Goal: Task Accomplishment & Management: Use online tool/utility

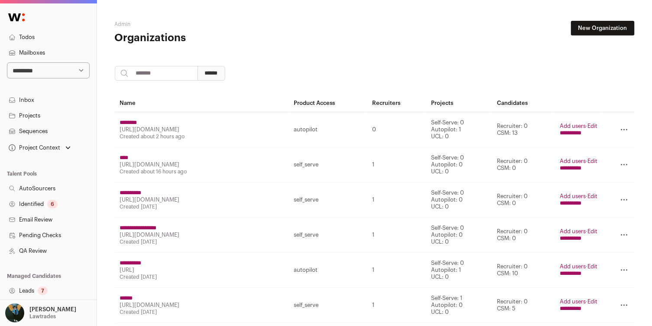
click at [154, 74] on input "search" at bounding box center [156, 73] width 83 height 15
type input "***"
click at [149, 70] on input "***" at bounding box center [156, 73] width 83 height 15
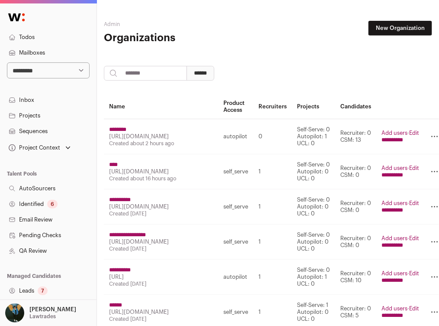
click at [137, 75] on input "search" at bounding box center [145, 73] width 83 height 15
type input "******"
click at [187, 66] on input "******" at bounding box center [201, 73] width 28 height 15
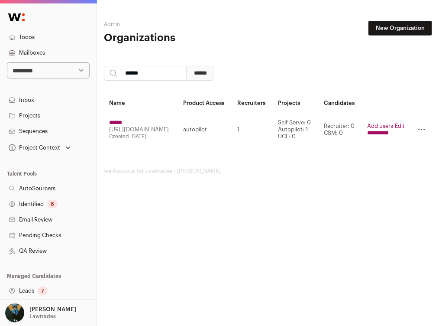
click at [120, 123] on input "******" at bounding box center [115, 122] width 13 height 7
click at [122, 121] on input "******" at bounding box center [115, 122] width 13 height 7
click at [26, 114] on link "Projects" at bounding box center [48, 116] width 97 height 16
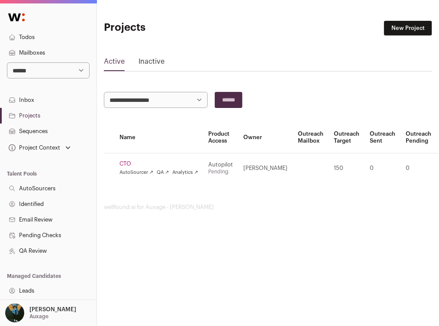
click at [127, 159] on td "CTO AutoSourcer ↗ QA ↗ Analytics ↗" at bounding box center [158, 168] width 89 height 30
click at [129, 164] on link "CTO" at bounding box center [159, 163] width 79 height 7
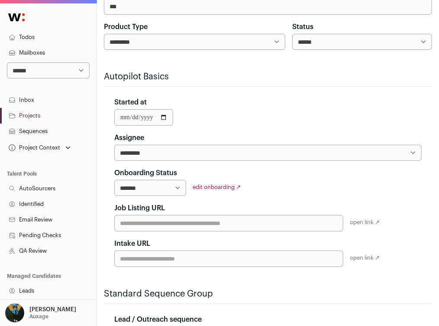
scroll to position [123, 0]
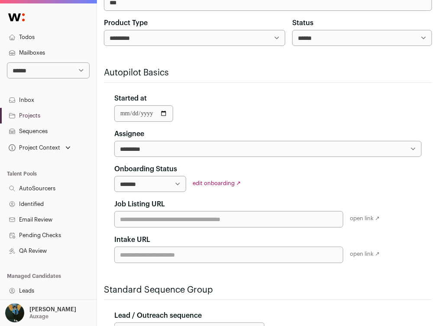
click at [185, 183] on select "**********" at bounding box center [150, 184] width 72 height 16
click at [176, 182] on select "**********" at bounding box center [150, 184] width 72 height 16
select select "**********"
click at [222, 183] on link "edit onboarding ↗" at bounding box center [217, 183] width 48 height 6
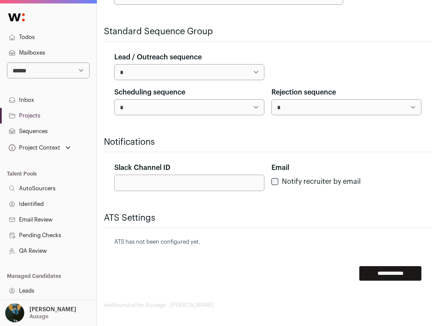
click at [381, 266] on input "**********" at bounding box center [391, 273] width 62 height 15
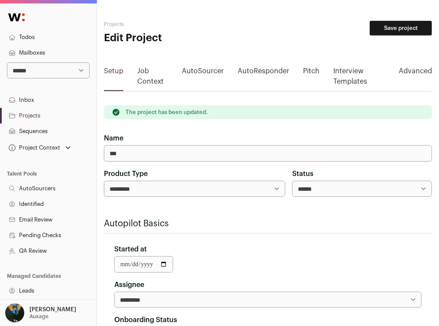
scroll to position [172, 0]
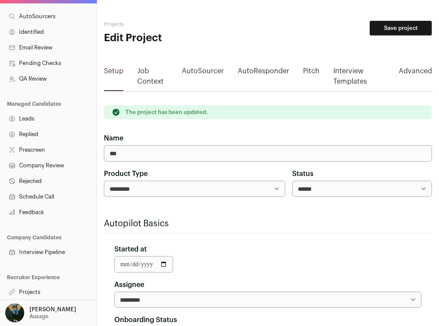
click at [33, 296] on link "Projects" at bounding box center [48, 292] width 97 height 16
click at [33, 291] on link "Projects" at bounding box center [48, 292] width 97 height 16
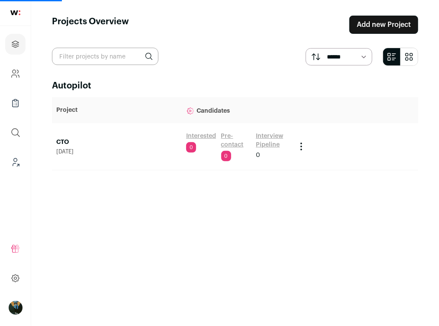
click at [59, 139] on link "CTO" at bounding box center [116, 142] width 121 height 9
click at [57, 143] on link "CTO" at bounding box center [116, 142] width 121 height 9
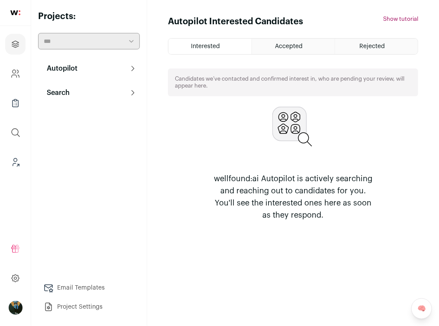
click at [77, 93] on html "Projects Company and ATS Settings Company Lists (Experimental) Global Search Le…" at bounding box center [219, 163] width 439 height 326
click at [66, 96] on p "Search" at bounding box center [56, 93] width 28 height 10
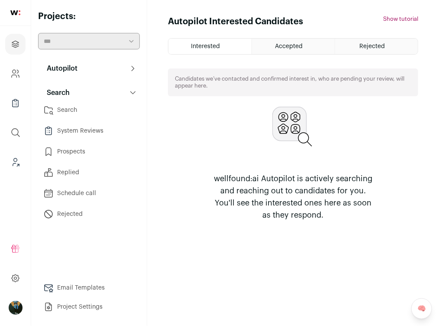
click at [79, 106] on link "Search" at bounding box center [89, 109] width 102 height 17
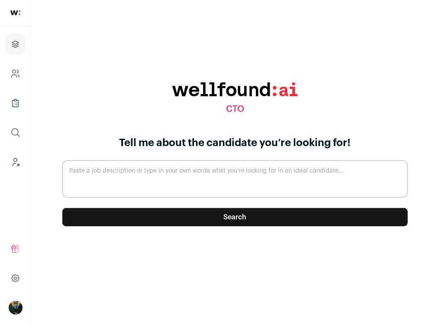
paste textarea "Full-stack Back-end Developer (path to equity ownership) at Auxage $150k – $225…"
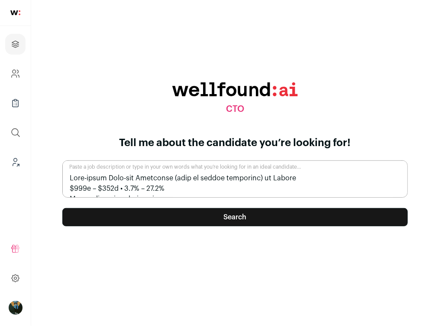
scroll to position [181, 0]
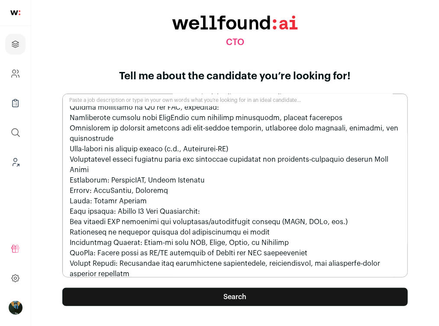
type textarea "Full-stack Back-end Developer (path to equity ownership) at Auxage $150k – $225…"
click at [243, 286] on div "Tell me about the candidate you’re looking for! Paste a job description or type…" at bounding box center [235, 187] width 346 height 237
click at [247, 296] on button "Search" at bounding box center [235, 297] width 346 height 18
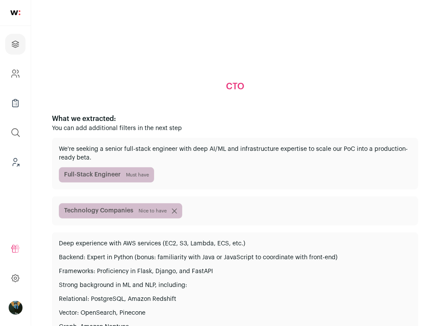
click at [267, 162] on p "We're seeking a senior full-stack engineer with deep AI/ML and infrastructure e…" at bounding box center [235, 153] width 353 height 17
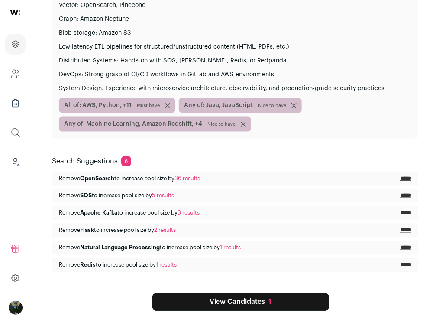
click at [260, 287] on div "CTO What we extracted: You can add additional filters in the next step We're se…" at bounding box center [235, 9] width 367 height 603
click at [250, 300] on link "View Candidates 1" at bounding box center [241, 302] width 178 height 18
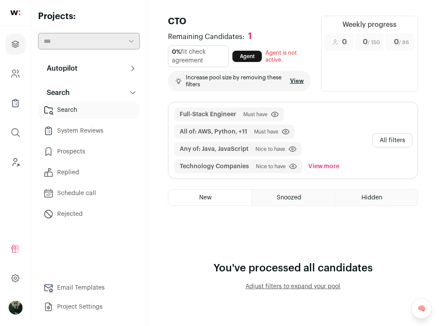
click at [377, 146] on div "Full-Stack Engineer Must have Click to disable/enable filter All of: AWS, Pytho…" at bounding box center [294, 140] width 250 height 76
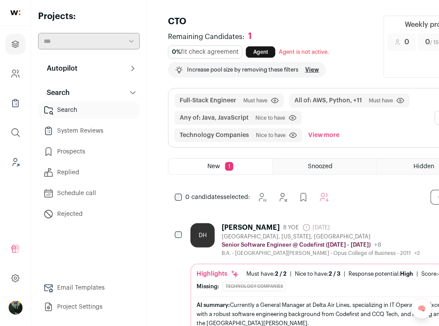
click at [382, 141] on div "Full-Stack Engineer Must have Click to disable/enable filter All of: AWS, Pytho…" at bounding box center [325, 117] width 312 height 59
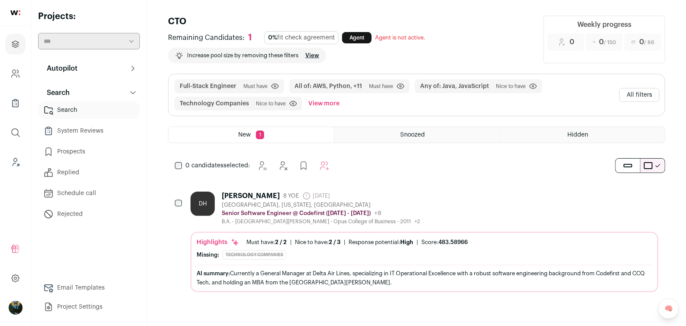
click at [439, 94] on button "All filters" at bounding box center [640, 95] width 40 height 14
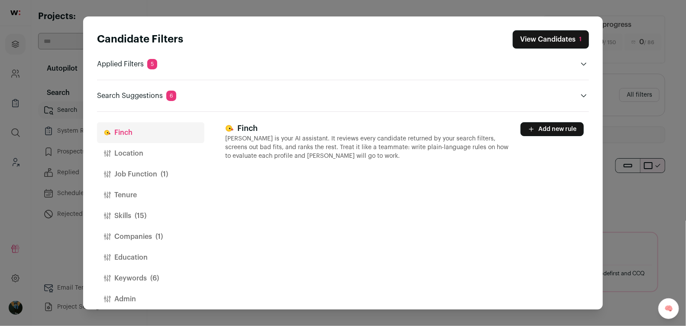
click at [139, 168] on button "Job Function (1)" at bounding box center [150, 174] width 107 height 21
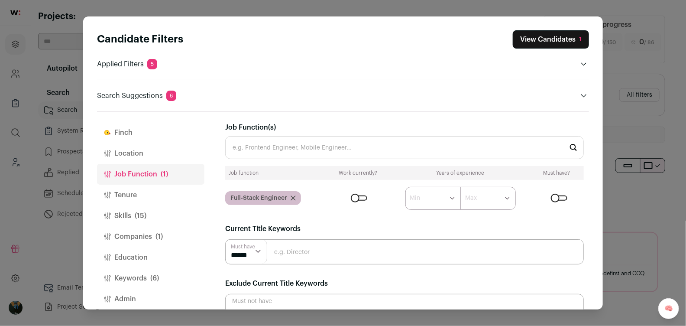
click at [279, 143] on input "Job Function(s)" at bounding box center [404, 147] width 359 height 23
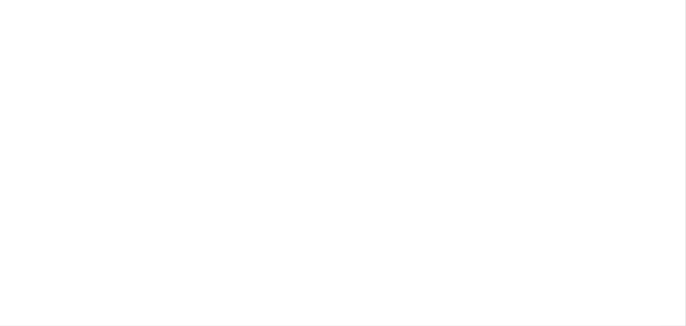
type input "CTO"
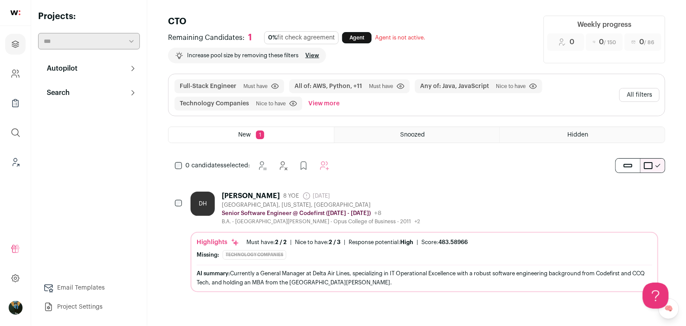
click at [657, 90] on button "All filters" at bounding box center [640, 95] width 40 height 14
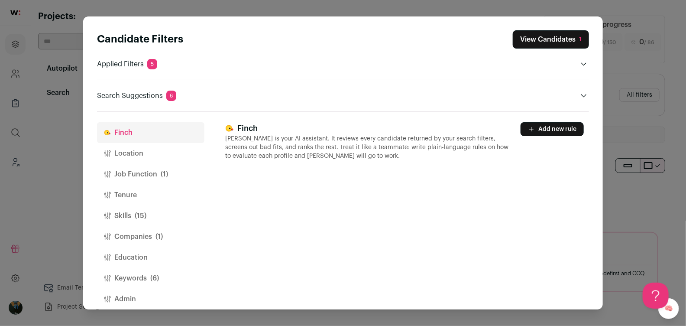
click at [126, 157] on button "Location" at bounding box center [150, 153] width 107 height 21
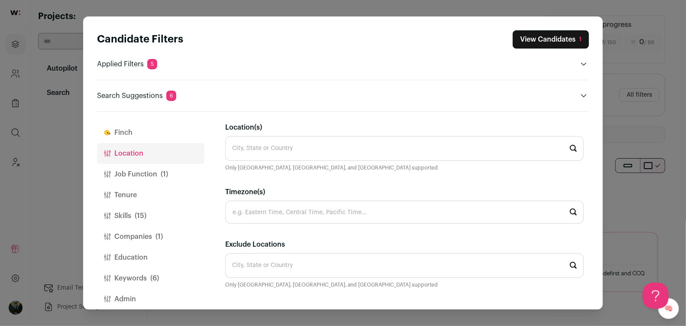
click at [127, 172] on button "Job Function (1)" at bounding box center [150, 174] width 107 height 21
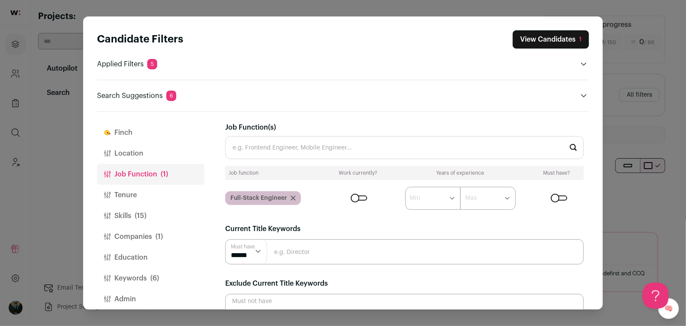
drag, startPoint x: 118, startPoint y: 153, endPoint x: 139, endPoint y: 154, distance: 21.3
click at [118, 153] on button "Location" at bounding box center [150, 153] width 107 height 21
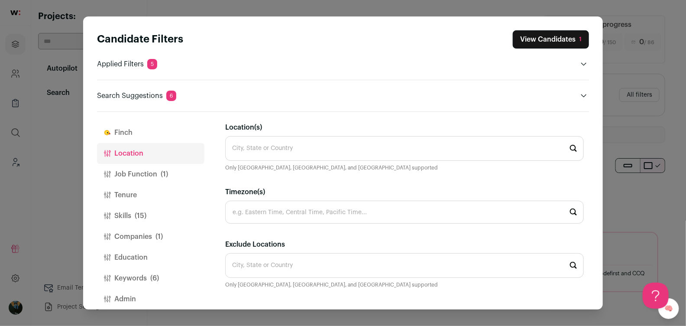
click at [267, 153] on input "Location(s)" at bounding box center [404, 148] width 359 height 25
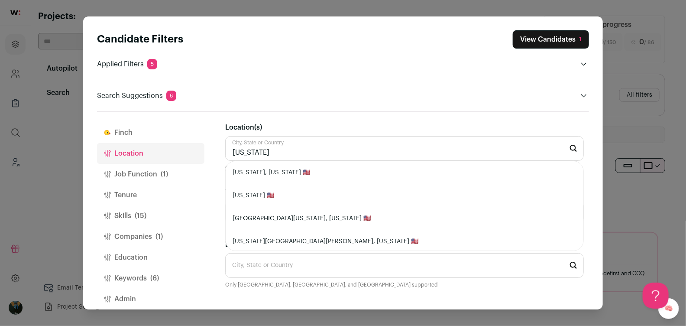
click at [278, 175] on li "[US_STATE], [US_STATE] 🇺🇸" at bounding box center [405, 172] width 358 height 23
type input "[US_STATE], [US_STATE] 🇺🇸"
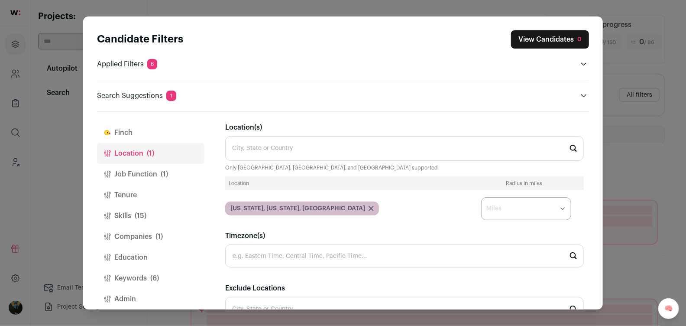
click at [506, 216] on select "* ** ** **" at bounding box center [526, 208] width 90 height 23
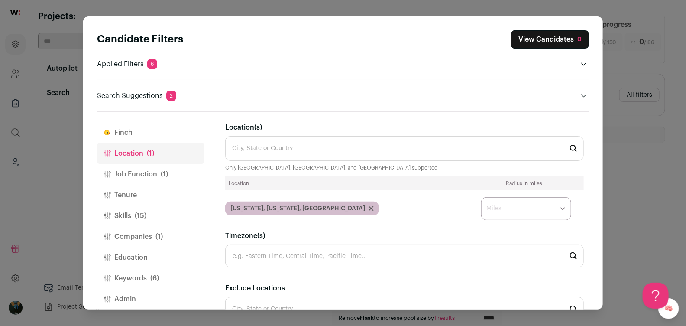
select select "****"
click at [140, 180] on button "Job Function (1)" at bounding box center [150, 174] width 107 height 21
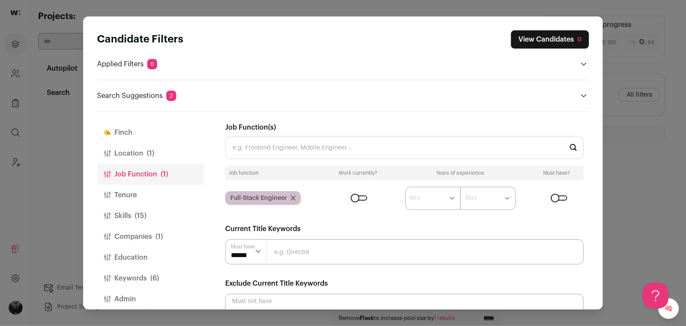
click at [295, 133] on div "Job Function(s)" at bounding box center [404, 140] width 359 height 37
click at [283, 143] on input "Job Function(s)" at bounding box center [404, 147] width 359 height 23
type input "CTO"
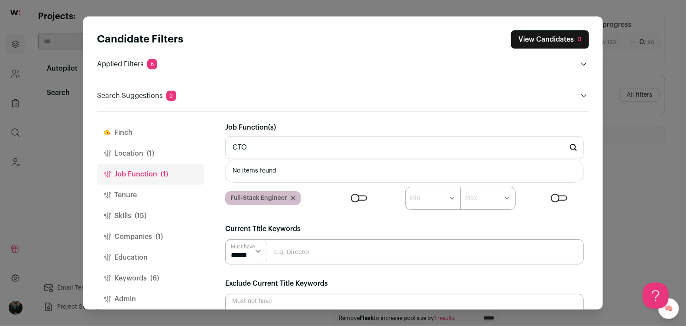
click at [262, 147] on input "CTO" at bounding box center [404, 147] width 359 height 23
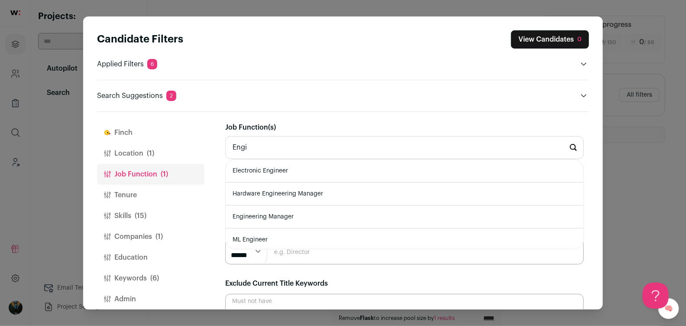
click at [289, 215] on li "Engineering Manager" at bounding box center [405, 216] width 358 height 23
type input "Engineering Manager"
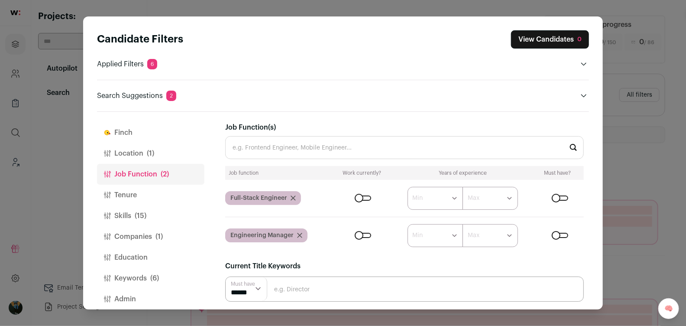
scroll to position [56, 0]
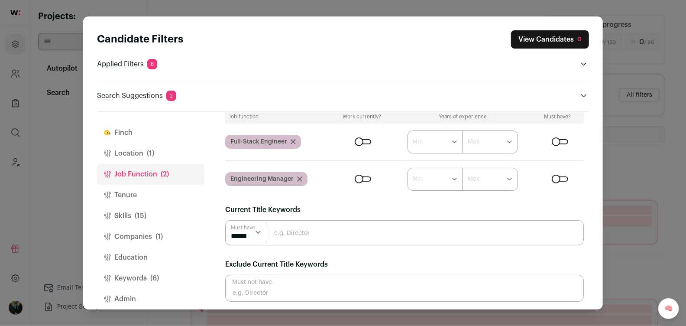
click at [299, 217] on div "Current Title Keywords Must have ****** ******" at bounding box center [404, 225] width 359 height 41
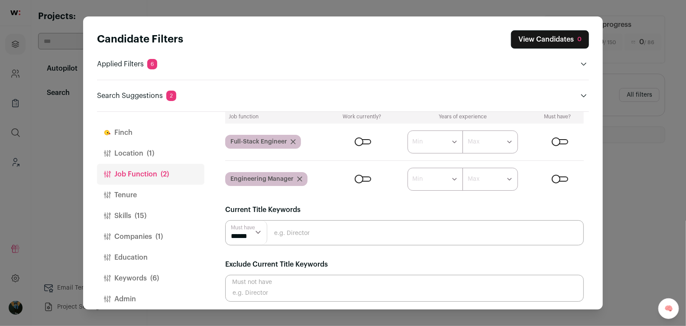
click at [292, 231] on input "Close modal via background" at bounding box center [404, 232] width 359 height 25
type input "CTO"
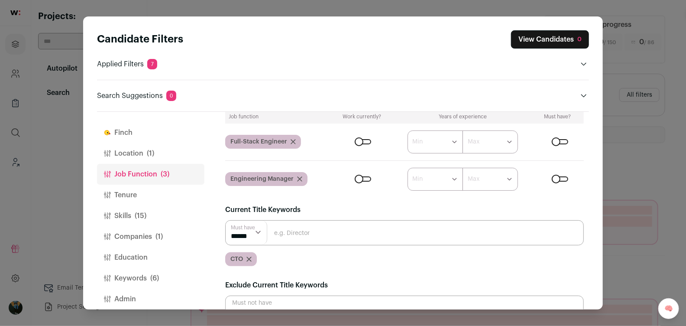
click at [293, 229] on input "Close modal via background" at bounding box center [404, 232] width 359 height 25
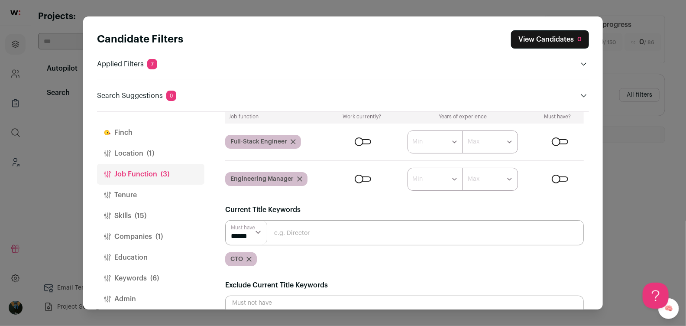
click at [296, 234] on input "Close modal via background" at bounding box center [404, 232] width 359 height 25
type input "C"
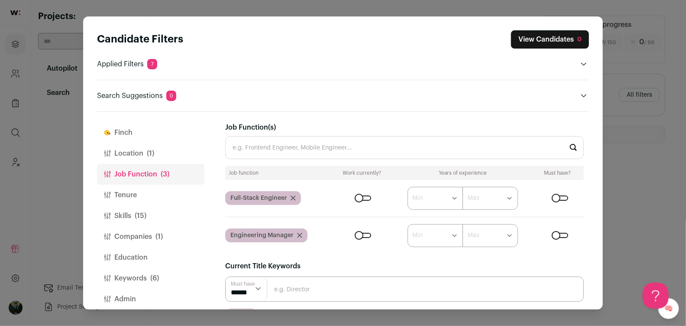
click at [288, 146] on input "Job Function(s)" at bounding box center [404, 147] width 359 height 23
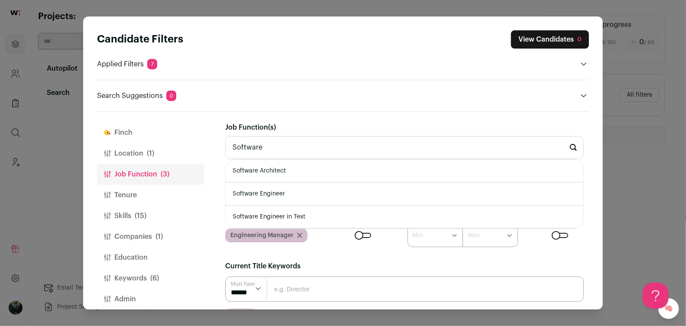
click at [262, 191] on li "Software Engineer" at bounding box center [405, 193] width 358 height 23
type input "Software Engineer"
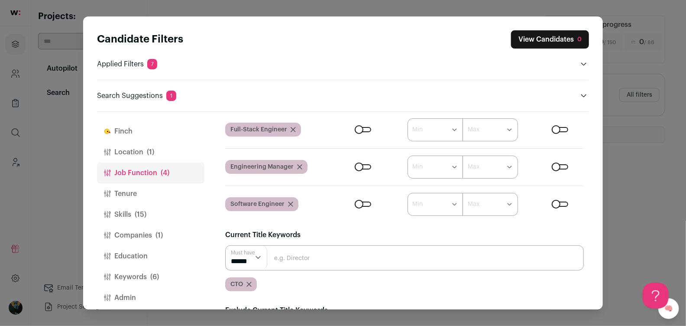
click at [153, 228] on button "Companies (1)" at bounding box center [150, 235] width 107 height 21
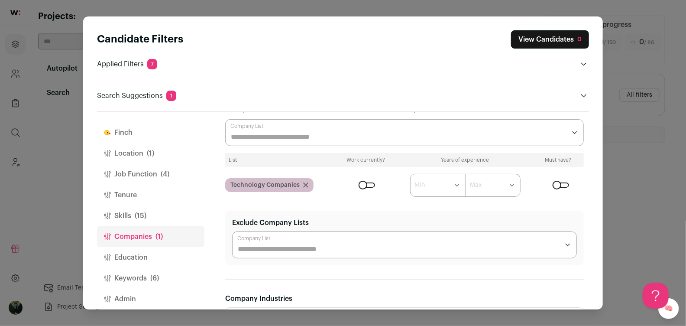
scroll to position [15, 0]
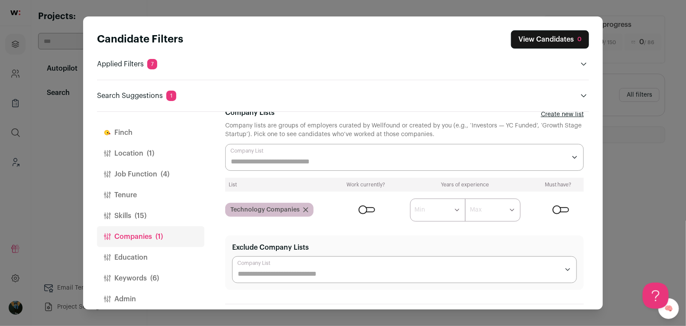
click at [299, 161] on input "Company Lists" at bounding box center [398, 161] width 335 height 10
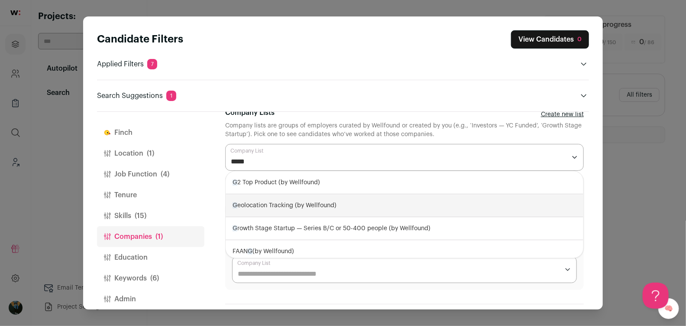
type input "******"
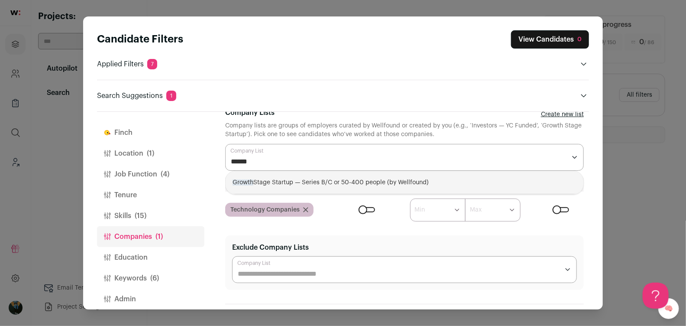
click at [298, 178] on div "Growth Stage Startup — Series B/C or 50-400 people (by Wellfound)" at bounding box center [405, 182] width 358 height 23
select select "**********"
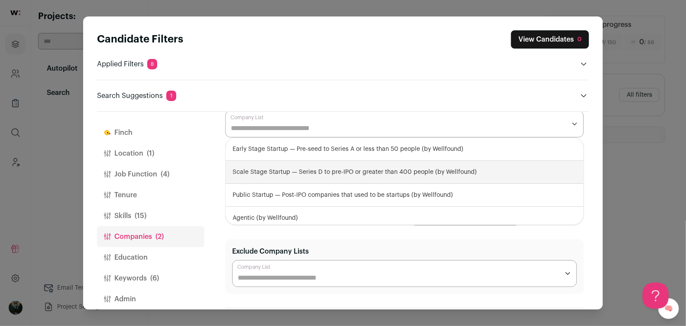
scroll to position [0, 0]
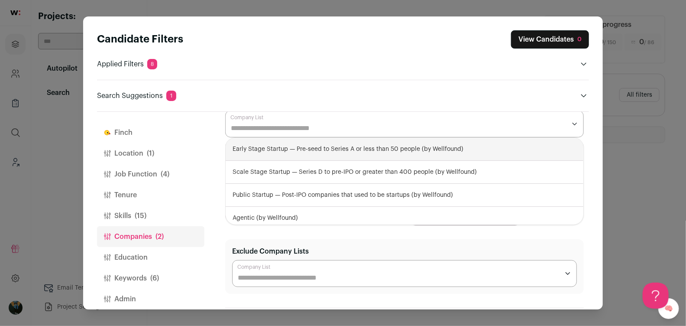
click at [252, 143] on div "Early Stage Startup — Pre-seed to Series A or less than 50 people (by Wellfound)" at bounding box center [405, 149] width 358 height 23
select select "**********"
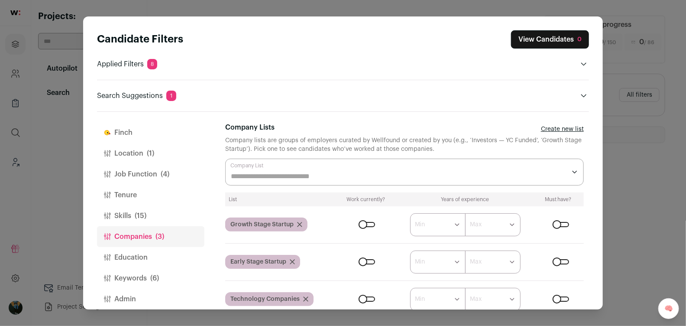
click at [429, 83] on div "Search Suggestions 1 Remove CTO to increase pool size by 1 results *****" at bounding box center [343, 90] width 492 height 21
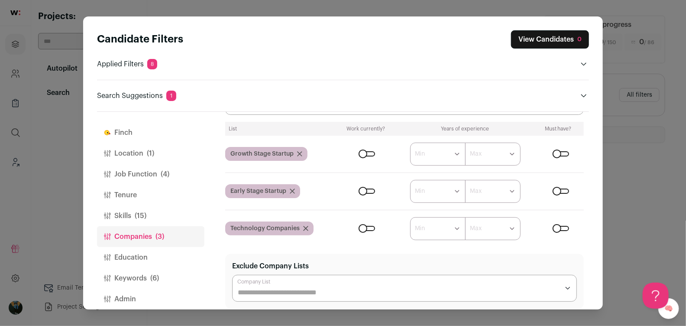
scroll to position [72, 0]
click at [369, 152] on div "Close modal via background" at bounding box center [367, 152] width 16 height 5
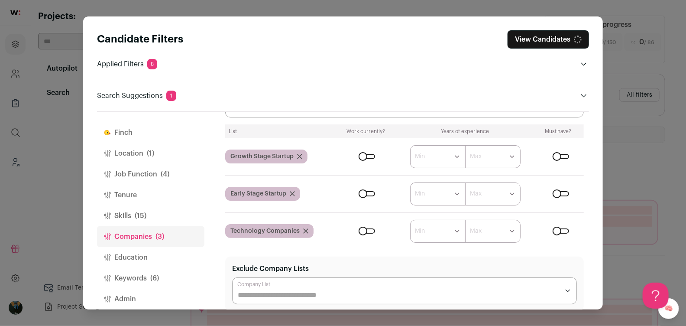
click at [367, 191] on div "Close modal via background" at bounding box center [367, 193] width 16 height 5
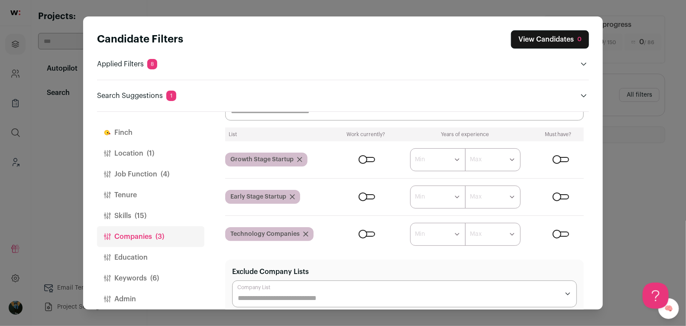
scroll to position [0, 0]
click at [582, 91] on button "Close modal via background" at bounding box center [584, 96] width 10 height 10
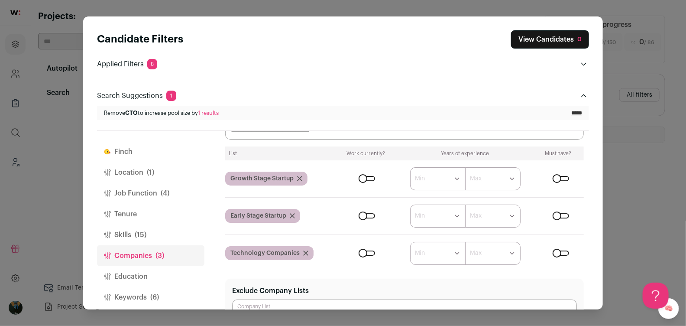
click at [583, 71] on div "Candidate Filters View Candidates 0 Applied Filters 8 Full-Stack Engineer, Engi…" at bounding box center [343, 75] width 492 height 90
click at [582, 59] on button "Open applied filters" at bounding box center [584, 64] width 10 height 10
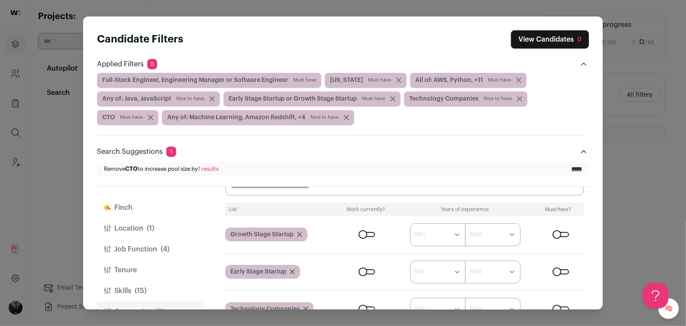
click at [578, 166] on input "*****" at bounding box center [577, 169] width 11 height 7
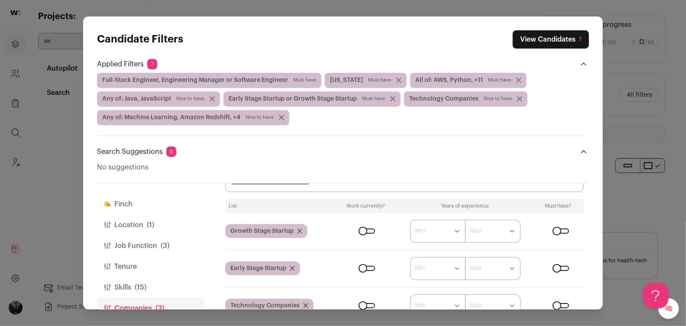
click at [126, 263] on button "Tenure" at bounding box center [150, 266] width 107 height 21
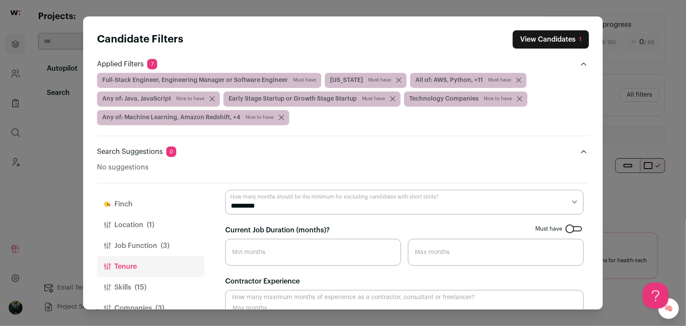
click at [323, 255] on input "Current Job Duration (months)?" at bounding box center [313, 252] width 176 height 27
click at [322, 211] on select "********* ******** ******* ******** ******** ******** ******** ******** *******…" at bounding box center [404, 202] width 359 height 25
click at [585, 151] on icon "Close modal via background" at bounding box center [584, 151] width 7 height 7
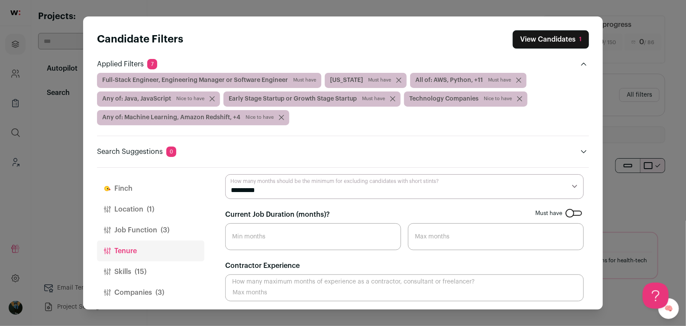
scroll to position [65, 0]
click at [454, 83] on span "All of: AWS, Python, +11 Must have" at bounding box center [468, 80] width 117 height 15
click at [185, 124] on div "Candidate Filters View Candidates 1 Applied Filters 7 Full-Stack Engineer, Engi…" at bounding box center [343, 93] width 492 height 127
click at [186, 119] on span "Any of: Machine Learning, Amazon Redshift, +4 [GEOGRAPHIC_DATA] to have" at bounding box center [193, 117] width 192 height 15
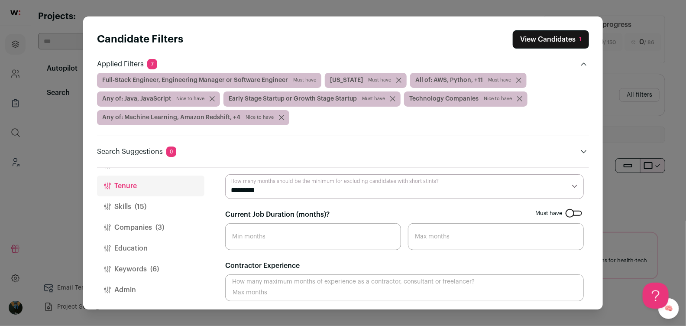
click at [120, 223] on button "Companies (3)" at bounding box center [150, 227] width 107 height 21
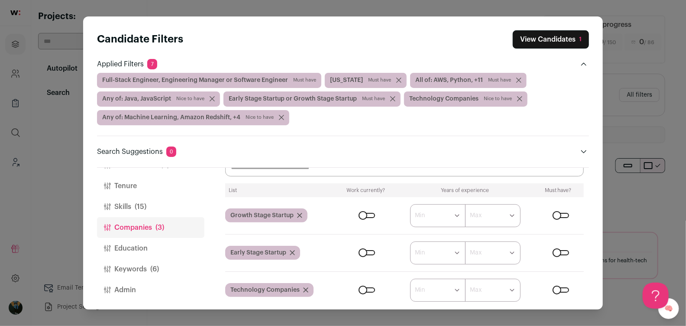
scroll to position [0, 0]
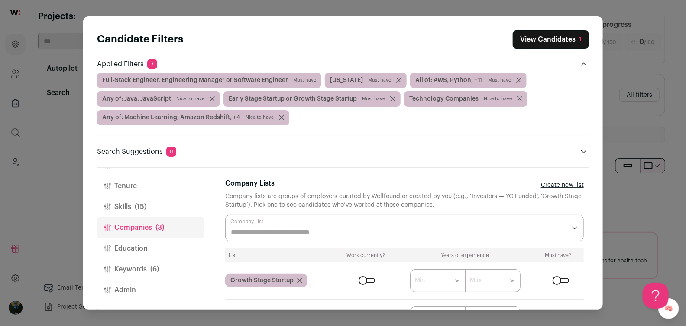
click at [128, 270] on button "Keywords (6)" at bounding box center [150, 269] width 107 height 21
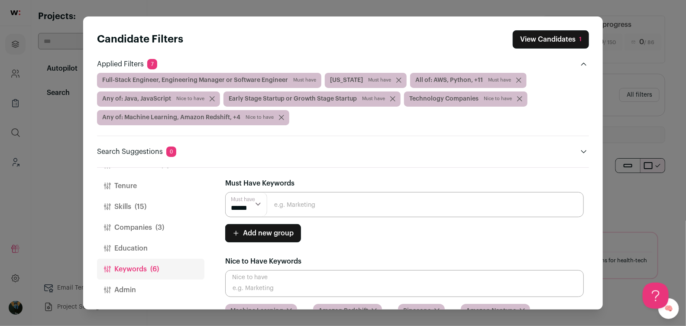
scroll to position [33, 0]
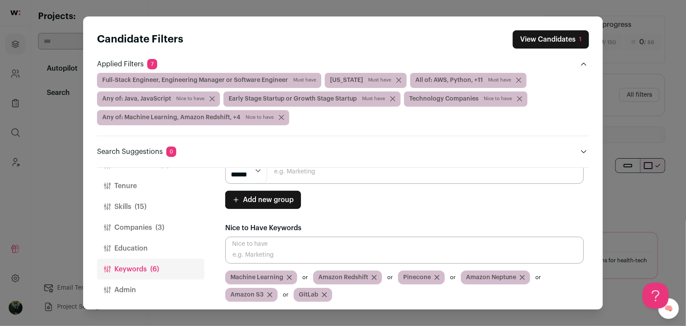
click at [128, 290] on button "Admin" at bounding box center [150, 290] width 107 height 21
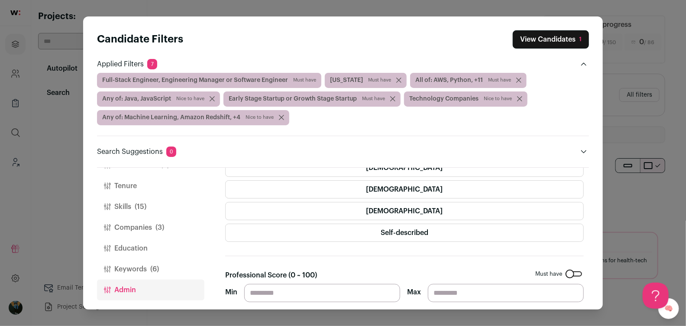
click at [126, 211] on button "Skills (15)" at bounding box center [150, 206] width 107 height 21
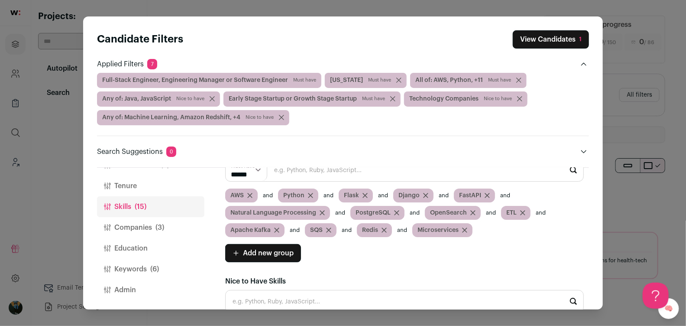
scroll to position [0, 0]
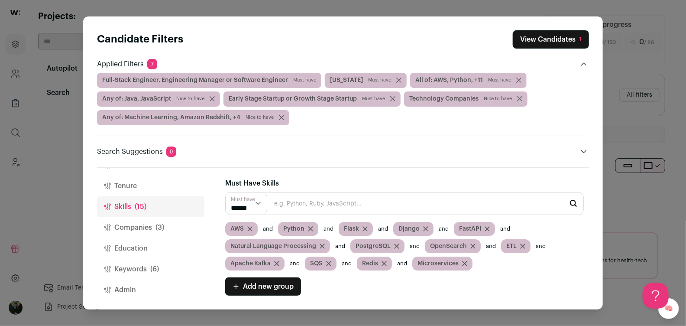
click at [258, 205] on select "****** ******" at bounding box center [247, 203] width 42 height 22
select select "**"
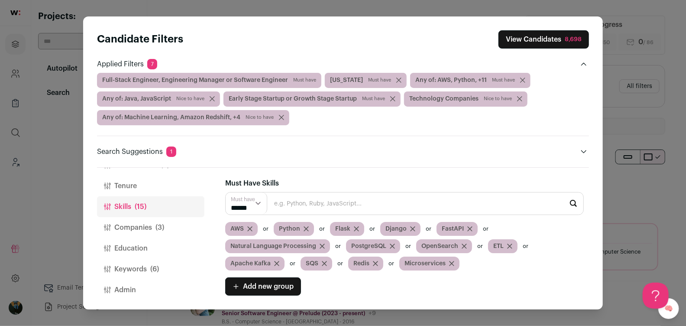
click at [159, 264] on span "(6)" at bounding box center [154, 269] width 9 height 10
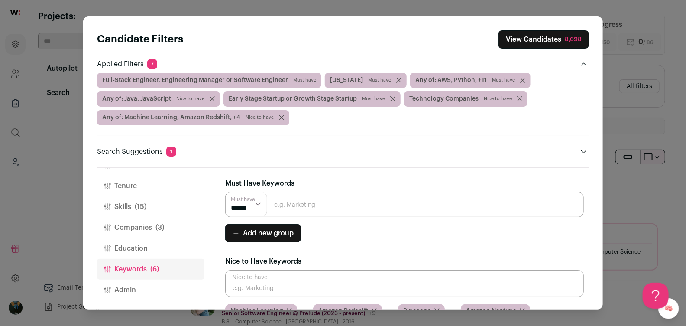
click at [164, 229] on button "Companies (3)" at bounding box center [150, 227] width 107 height 21
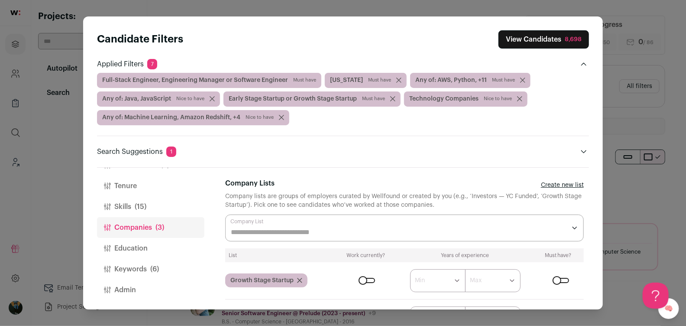
click at [135, 192] on button "Tenure" at bounding box center [150, 186] width 107 height 21
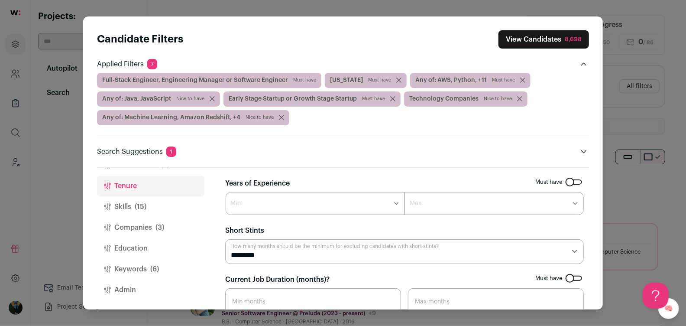
click at [267, 208] on select "******* ****** ******* ******* ******* ******* ******* ******* ******* ******* …" at bounding box center [315, 203] width 179 height 23
select select "**"
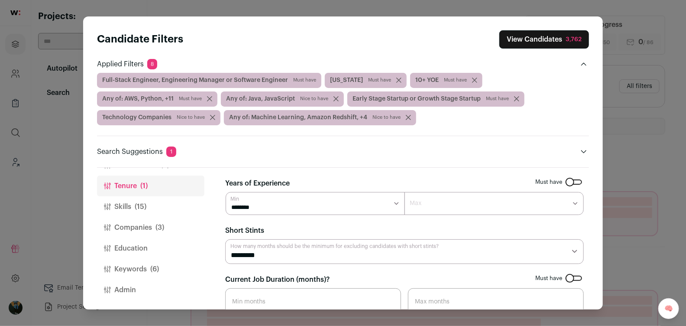
click at [546, 41] on button "View Candidates 3,762" at bounding box center [545, 39] width 90 height 18
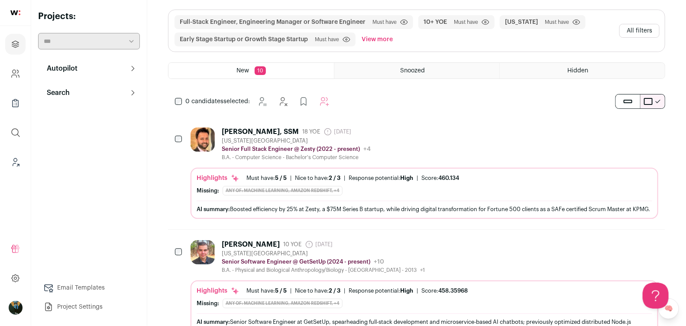
scroll to position [59, 0]
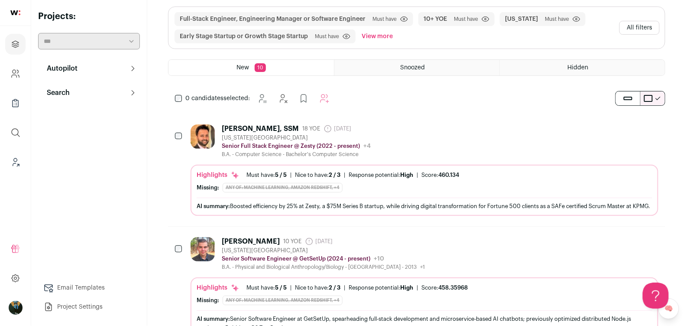
click at [636, 25] on button "All filters" at bounding box center [640, 28] width 40 height 14
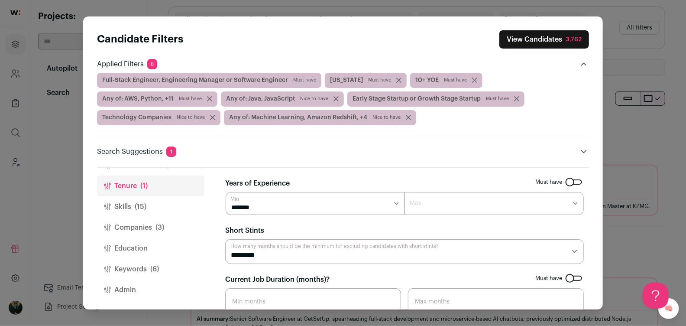
click at [146, 208] on span "(15)" at bounding box center [141, 207] width 12 height 10
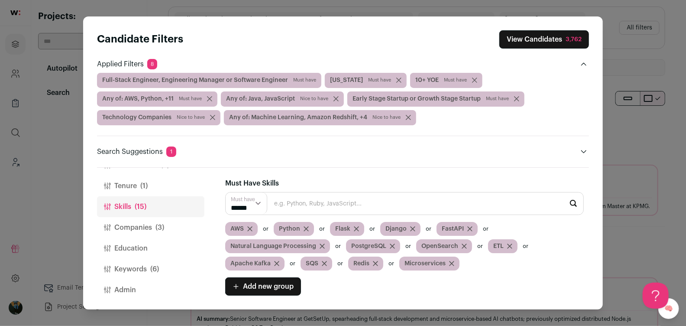
click at [250, 226] on icon "Close modal via background" at bounding box center [249, 228] width 5 height 5
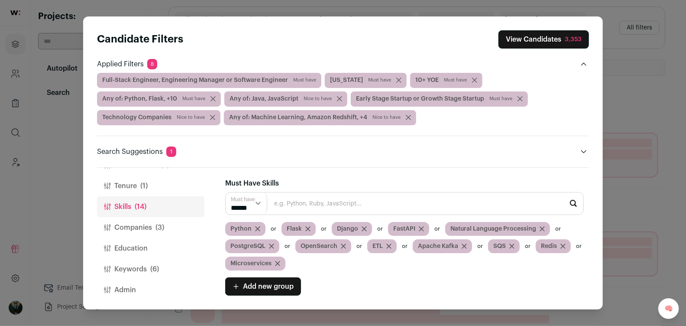
click at [308, 227] on icon "Close modal via background" at bounding box center [308, 228] width 5 height 5
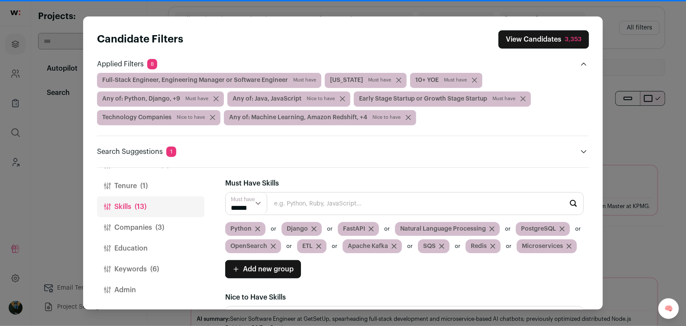
click at [314, 228] on icon "Close modal via background" at bounding box center [314, 228] width 5 height 5
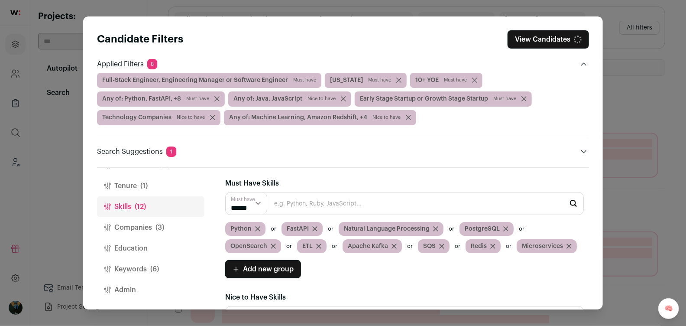
click at [314, 228] on icon "Close modal via background" at bounding box center [315, 229] width 4 height 4
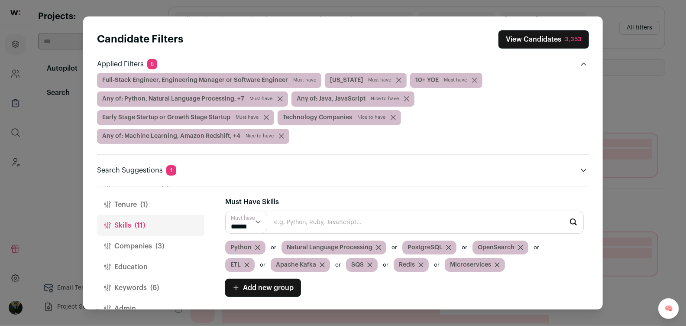
click at [376, 249] on icon "Close modal via background" at bounding box center [378, 247] width 5 height 5
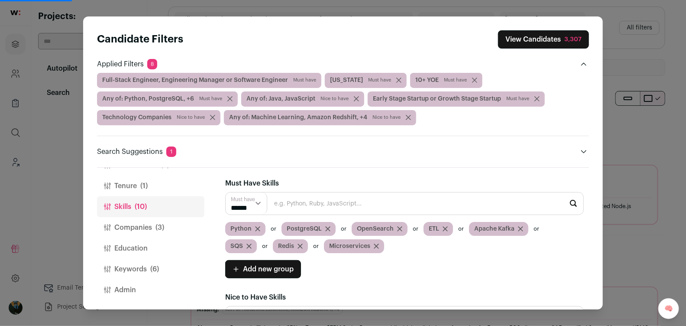
click at [325, 229] on icon "Close modal via background" at bounding box center [327, 228] width 5 height 5
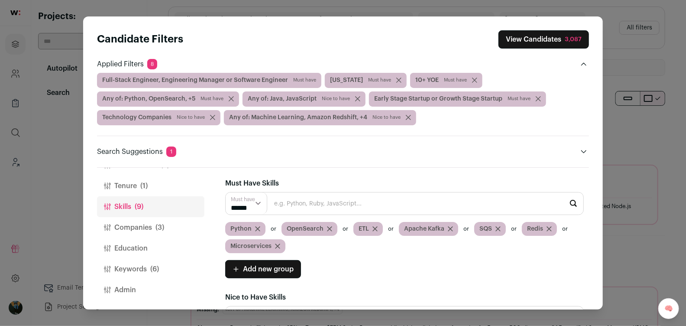
click at [332, 229] on div "OpenSearch" at bounding box center [310, 229] width 56 height 14
click at [330, 230] on icon "Close modal via background" at bounding box center [329, 228] width 5 height 5
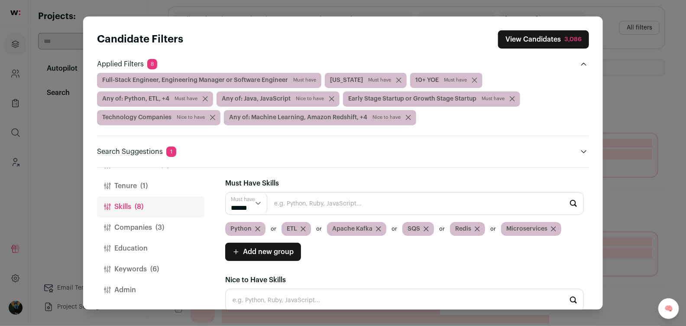
click at [302, 227] on icon "Close modal via background" at bounding box center [303, 229] width 4 height 4
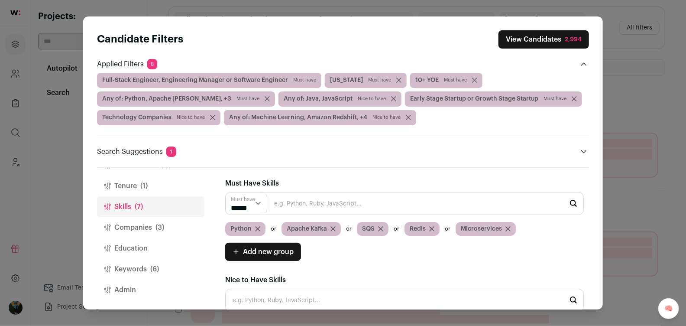
click at [331, 229] on icon "Close modal via background" at bounding box center [333, 229] width 4 height 4
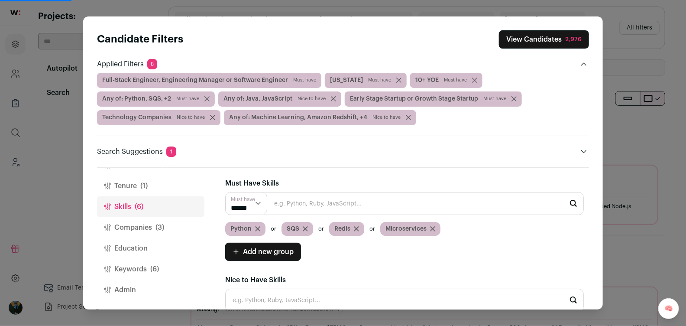
click at [307, 230] on div "SQS" at bounding box center [298, 229] width 32 height 14
click at [303, 229] on icon "Close modal via background" at bounding box center [305, 229] width 4 height 4
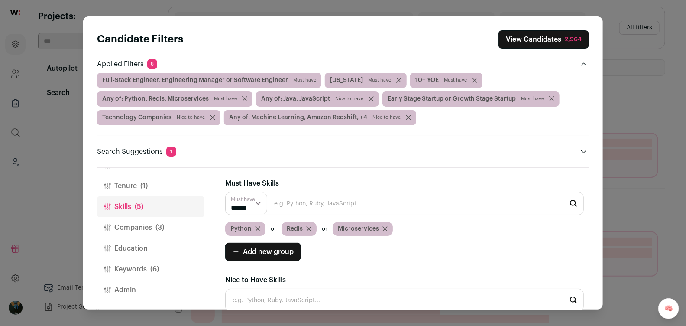
click at [307, 228] on icon "Close modal via background" at bounding box center [309, 229] width 4 height 4
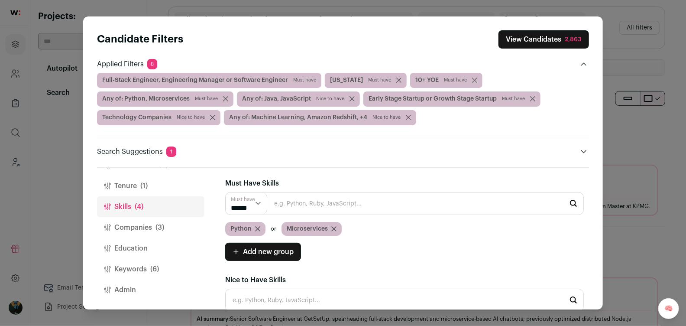
click at [333, 229] on icon "Close modal via background" at bounding box center [334, 228] width 5 height 5
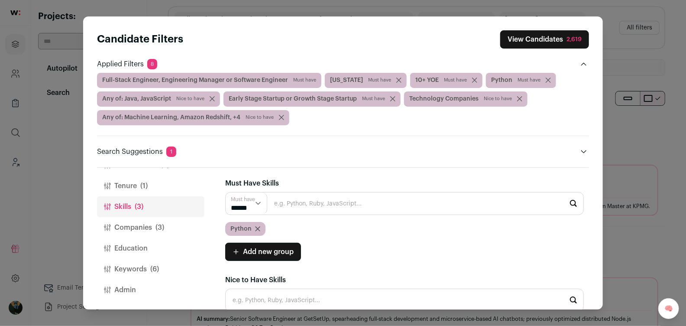
click at [305, 204] on input "Close modal via background" at bounding box center [404, 203] width 359 height 23
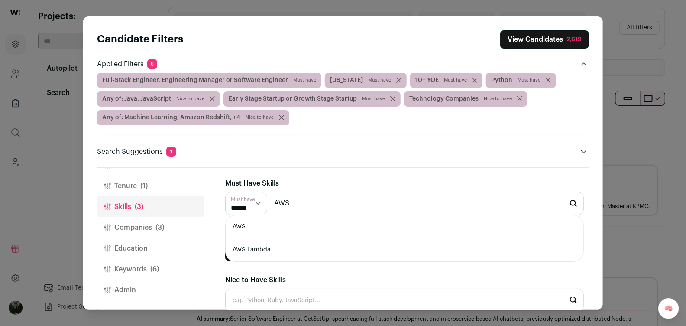
type input "AWS"
click at [280, 227] on li "AWS" at bounding box center [405, 226] width 358 height 23
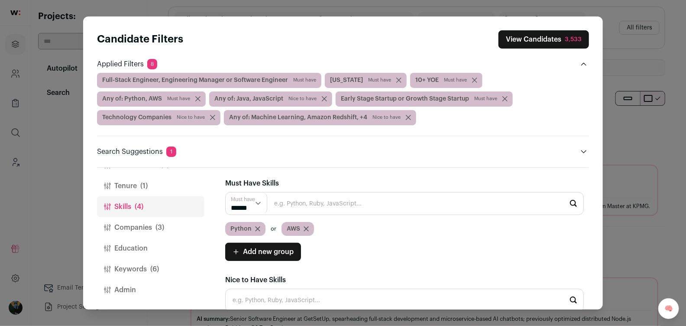
click at [390, 211] on input "Close modal via background" at bounding box center [404, 203] width 359 height 23
click at [394, 202] on input "Close modal via background" at bounding box center [404, 203] width 359 height 23
paste input "LangGraph"
type input "LangGraph"
click at [291, 205] on input "LangGraph" at bounding box center [404, 203] width 359 height 23
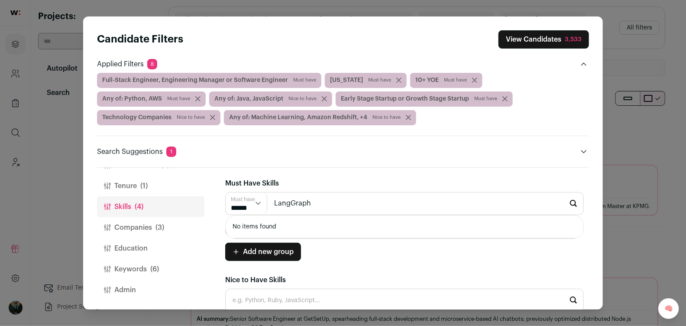
click at [291, 205] on input "LangGraph" at bounding box center [404, 203] width 359 height 23
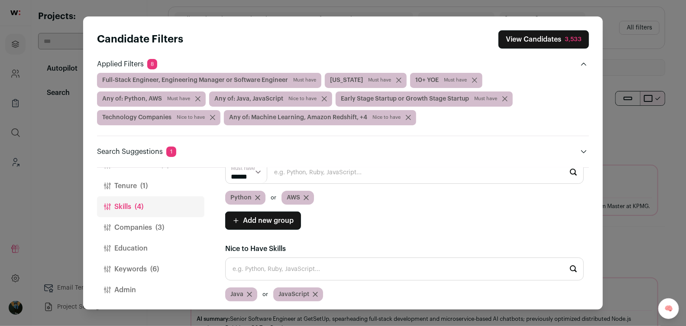
click at [143, 266] on button "Keywords (6)" at bounding box center [150, 269] width 107 height 21
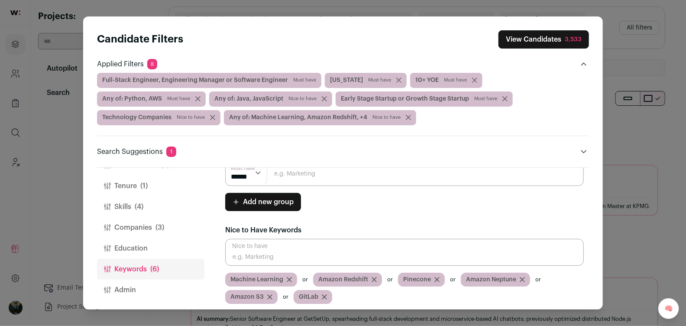
click at [312, 175] on input "Close modal via background" at bounding box center [404, 173] width 359 height 25
paste input "LangGraph"
type input "LangGraph"
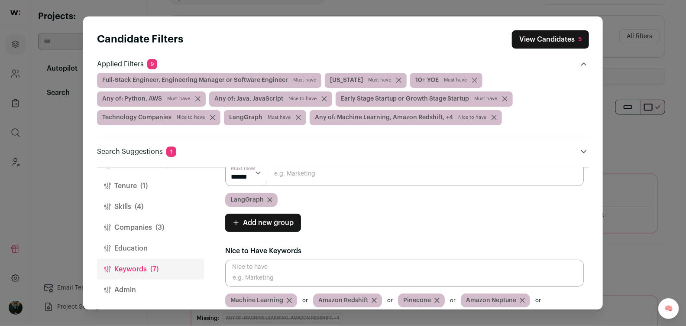
drag, startPoint x: 325, startPoint y: 162, endPoint x: 321, endPoint y: 170, distance: 9.1
click at [325, 162] on header "Candidate Filters View Candidates 5 Applied Filters 9 Full-Stack Engineer, Engi…" at bounding box center [343, 91] width 492 height 151
click at [320, 172] on input "Close modal via background" at bounding box center [404, 173] width 359 height 25
paste input "RAG"
type input "RAG"
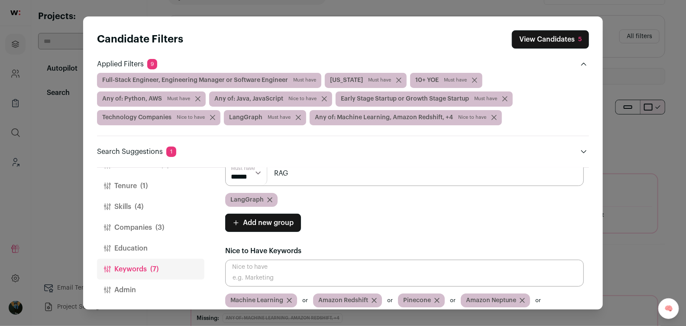
click at [384, 214] on div "Add new group Must have ****** ******" at bounding box center [404, 223] width 359 height 18
click at [244, 173] on select "****** ******" at bounding box center [247, 173] width 42 height 24
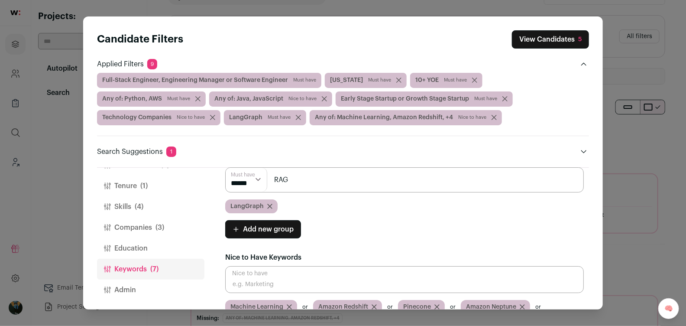
click at [308, 179] on input "RAG" at bounding box center [404, 179] width 359 height 25
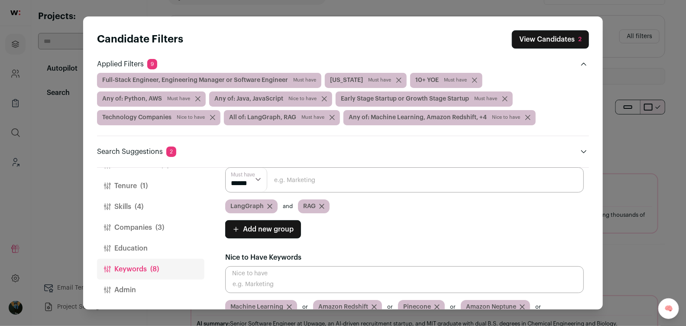
click at [264, 185] on select "****** ******" at bounding box center [247, 180] width 42 height 24
click at [367, 179] on input "Close modal via background" at bounding box center [404, 179] width 359 height 25
type input "Ai"
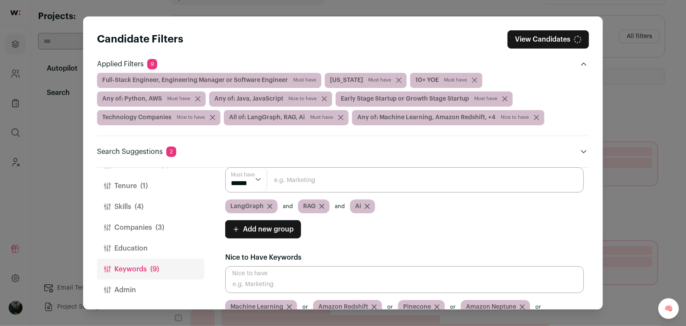
click at [299, 184] on input "Close modal via background" at bounding box center [404, 179] width 359 height 25
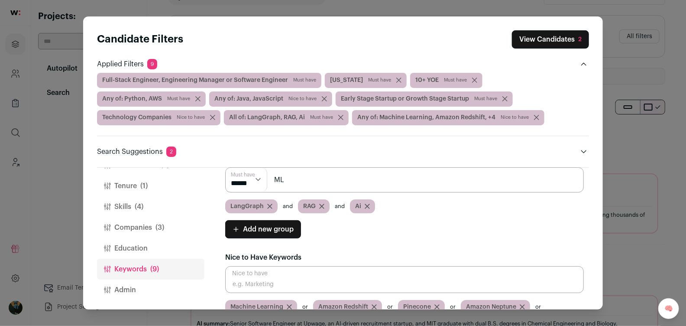
type input "ML"
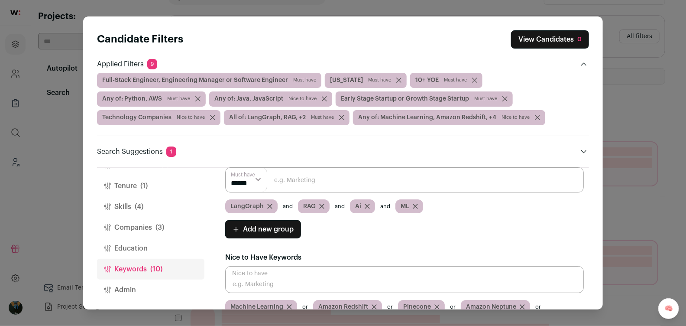
click at [302, 179] on input "Close modal via background" at bounding box center [404, 179] width 359 height 25
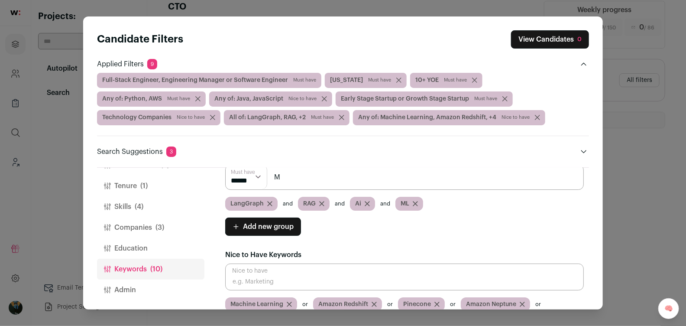
scroll to position [13, 0]
type input "Machine Learning"
click at [149, 228] on button "Companies (3)" at bounding box center [150, 227] width 107 height 21
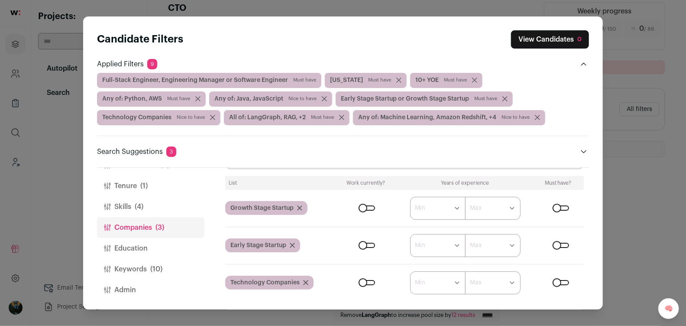
scroll to position [13, 0]
click at [307, 282] on icon "Close modal via background" at bounding box center [305, 282] width 5 height 5
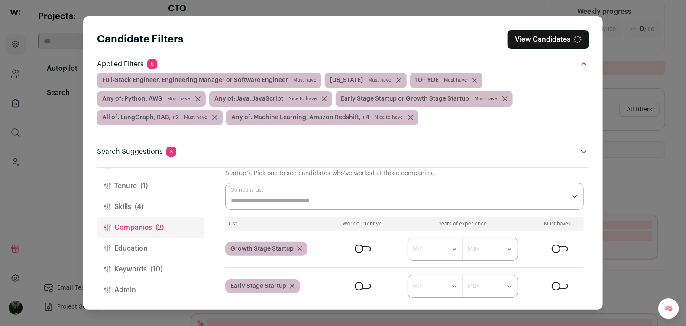
click at [138, 205] on span "(4)" at bounding box center [139, 207] width 9 height 10
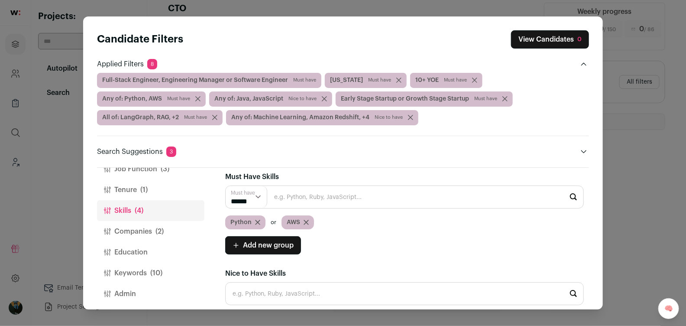
scroll to position [31, 0]
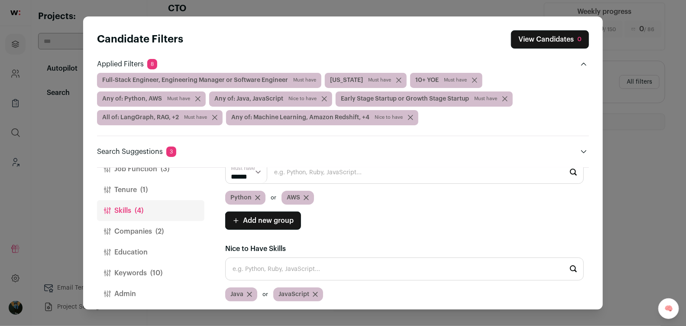
click at [149, 234] on button "Companies (2)" at bounding box center [150, 231] width 107 height 21
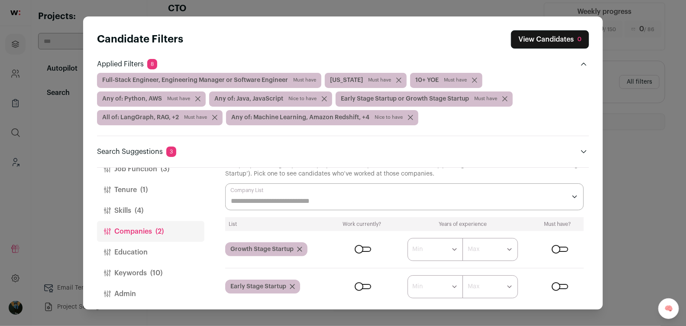
drag, startPoint x: 209, startPoint y: 156, endPoint x: 256, endPoint y: 157, distance: 46.8
click at [211, 156] on header "Search Suggestions 3" at bounding box center [343, 151] width 492 height 10
click at [577, 149] on header "Search Suggestions 3" at bounding box center [343, 151] width 492 height 10
click at [581, 149] on icon "Close modal via background" at bounding box center [584, 151] width 7 height 7
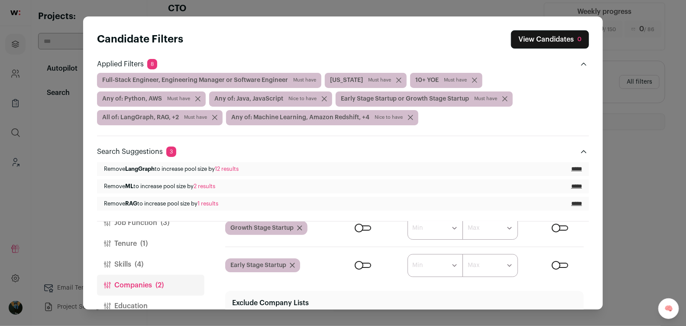
click at [126, 267] on button "Skills (4)" at bounding box center [150, 264] width 107 height 21
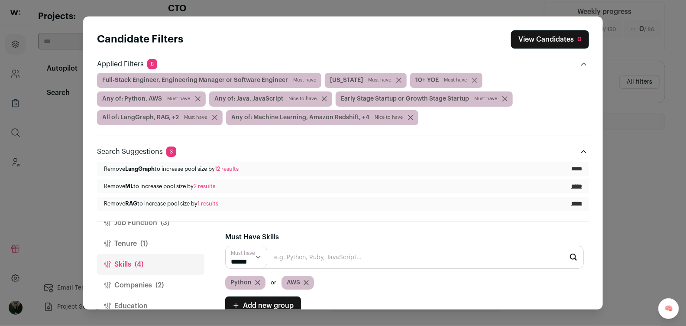
scroll to position [0, 0]
click at [305, 280] on icon "Close modal via background" at bounding box center [306, 282] width 5 height 5
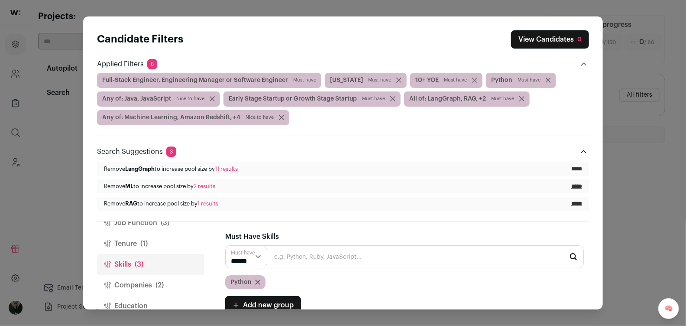
scroll to position [0, 0]
click at [584, 152] on icon "Close modal via background" at bounding box center [584, 151] width 7 height 7
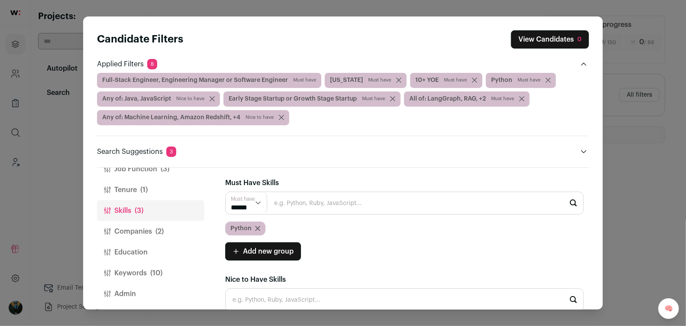
click at [144, 192] on span "(1)" at bounding box center [143, 190] width 7 height 10
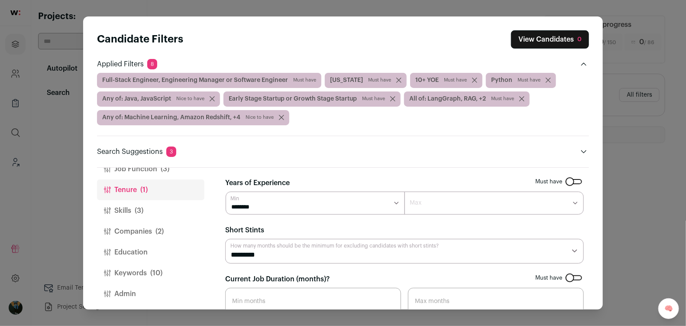
click at [121, 248] on button "Education" at bounding box center [150, 252] width 107 height 21
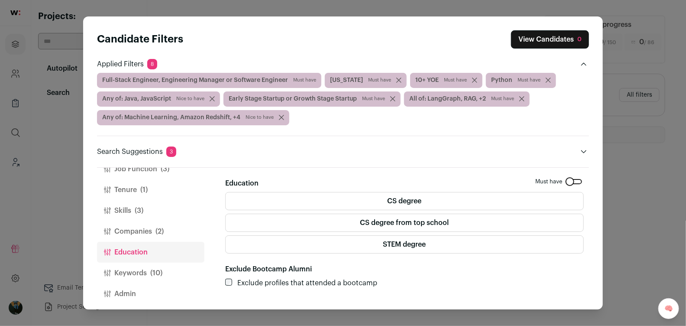
click at [128, 273] on button "Keywords (10)" at bounding box center [150, 273] width 107 height 21
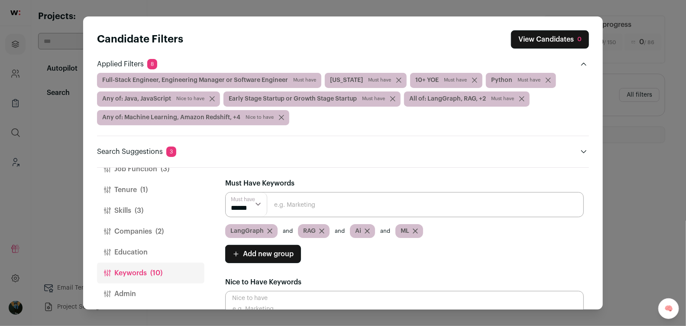
click at [253, 208] on select "****** ******" at bounding box center [247, 204] width 42 height 24
select select "**"
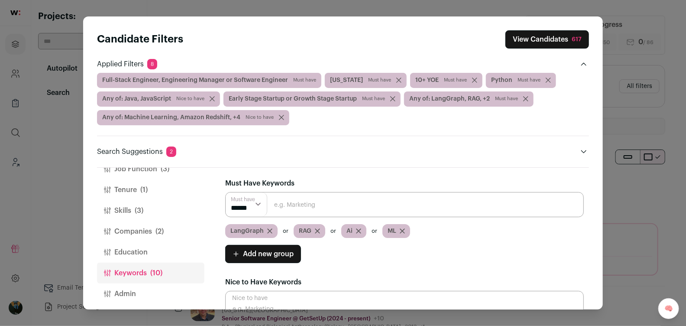
click at [137, 211] on span "(3)" at bounding box center [139, 210] width 9 height 10
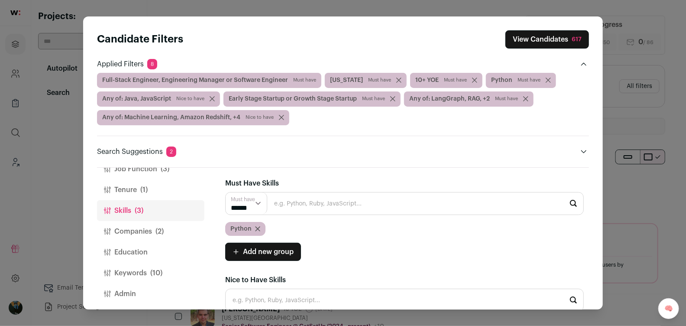
click at [295, 209] on input "Close modal via background" at bounding box center [404, 203] width 359 height 23
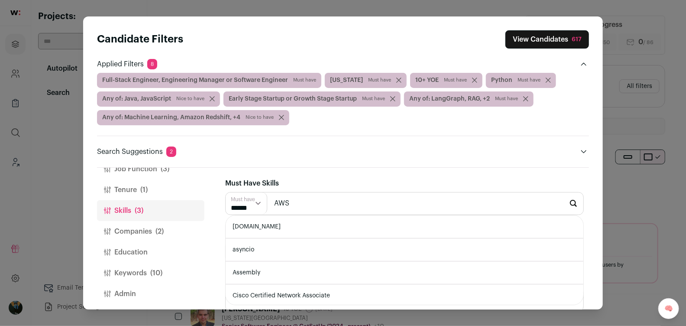
type input "AWS"
click at [289, 225] on li "AWS" at bounding box center [405, 226] width 358 height 23
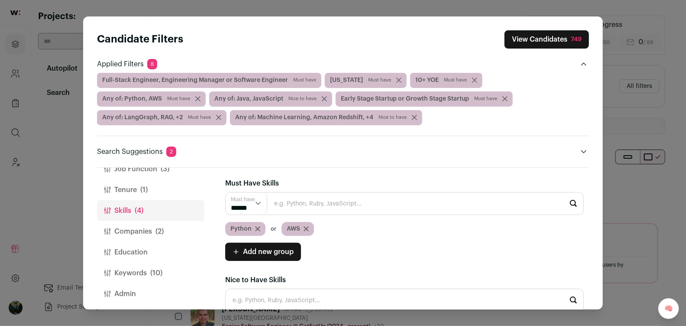
click at [572, 37] on div "749" at bounding box center [576, 39] width 11 height 9
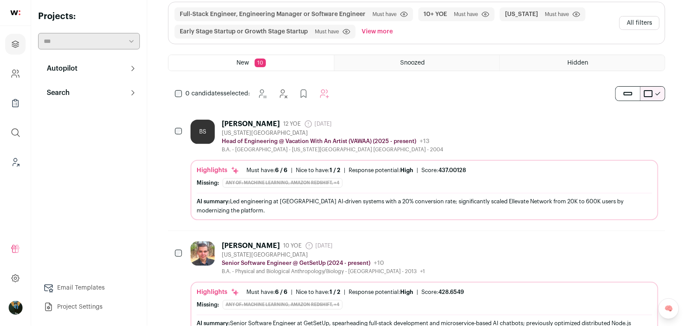
scroll to position [22, 0]
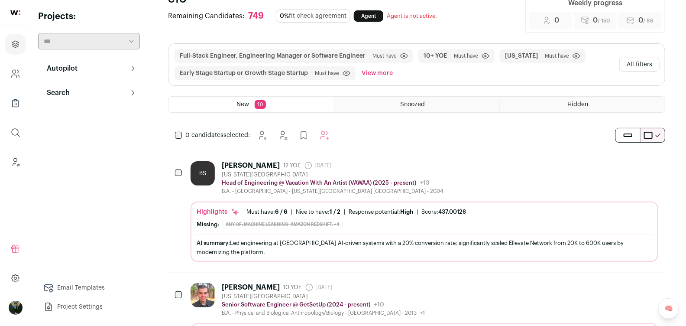
click at [646, 61] on button "All filters" at bounding box center [640, 65] width 40 height 14
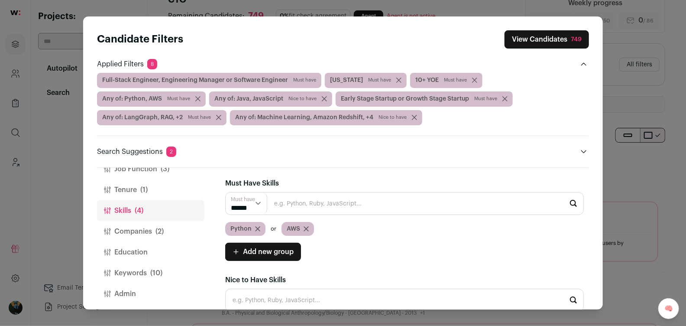
click at [145, 242] on button "Education" at bounding box center [150, 252] width 107 height 21
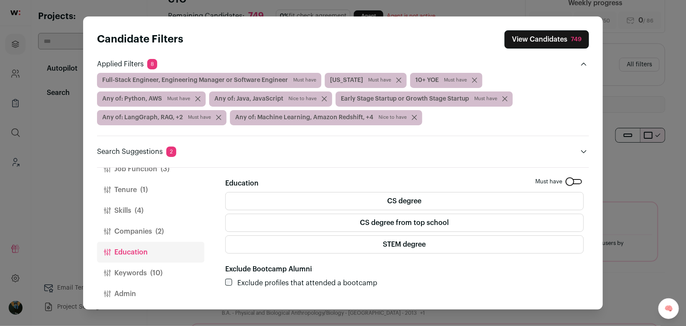
click at [146, 234] on button "Companies (2)" at bounding box center [150, 231] width 107 height 21
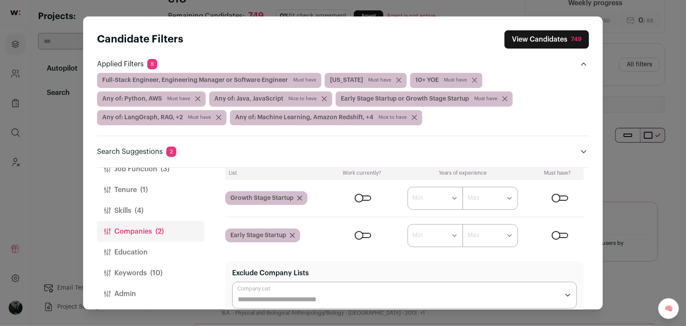
scroll to position [88, 0]
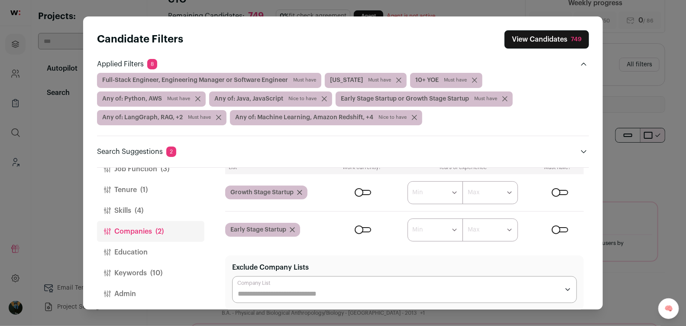
click at [160, 248] on button "Education" at bounding box center [150, 252] width 107 height 21
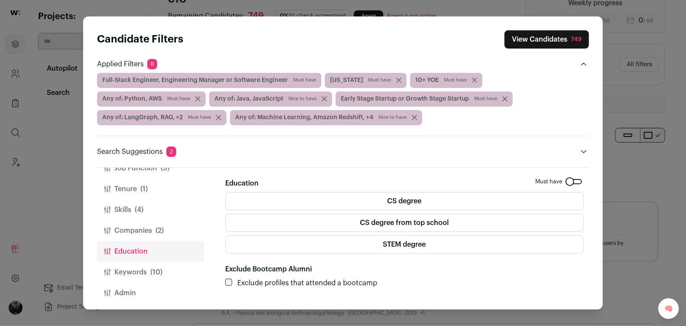
scroll to position [0, 0]
click at [120, 209] on button "Skills (4)" at bounding box center [150, 206] width 107 height 21
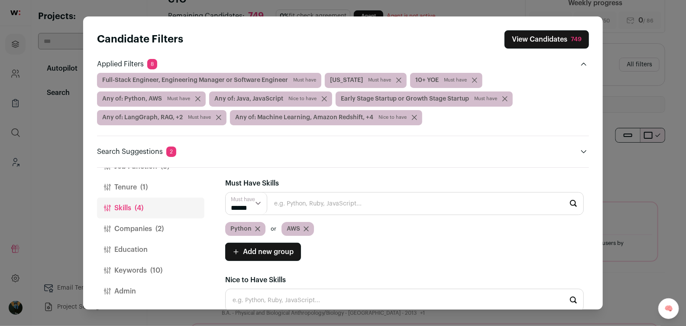
scroll to position [65, 0]
click at [143, 233] on button "Companies (2)" at bounding box center [150, 227] width 107 height 21
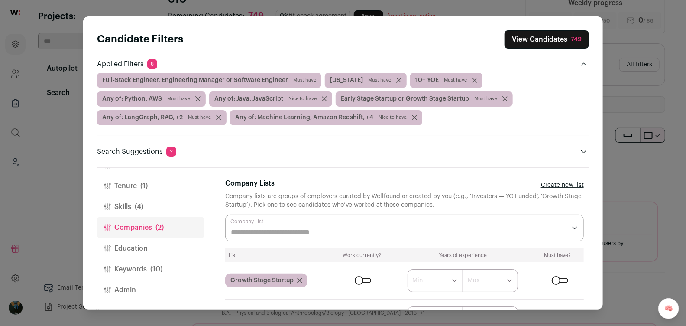
scroll to position [172, 0]
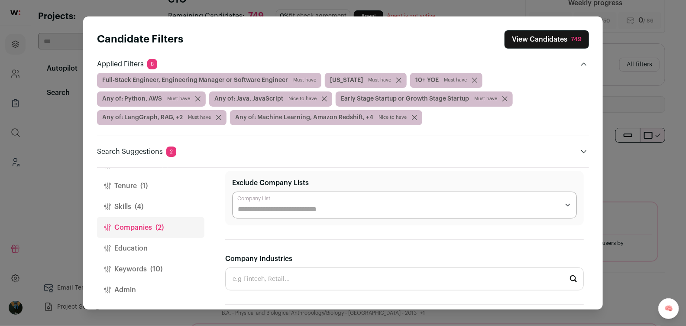
click at [301, 267] on input "Company Industries" at bounding box center [404, 278] width 359 height 23
click at [252, 297] on li "Fintech" at bounding box center [405, 302] width 358 height 23
type input "Fintech"
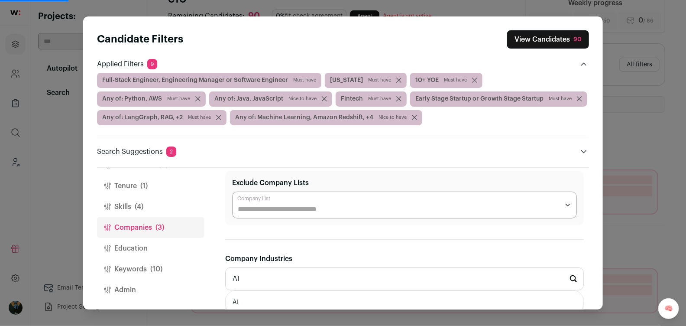
click at [248, 267] on input "AI" at bounding box center [404, 278] width 359 height 23
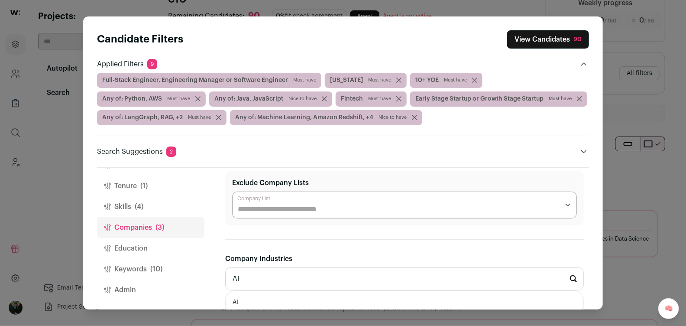
scroll to position [237, 0]
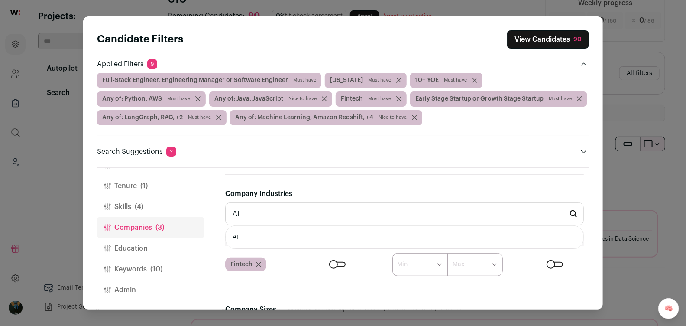
type input "AI"
click at [236, 234] on li "AI" at bounding box center [405, 237] width 358 height 23
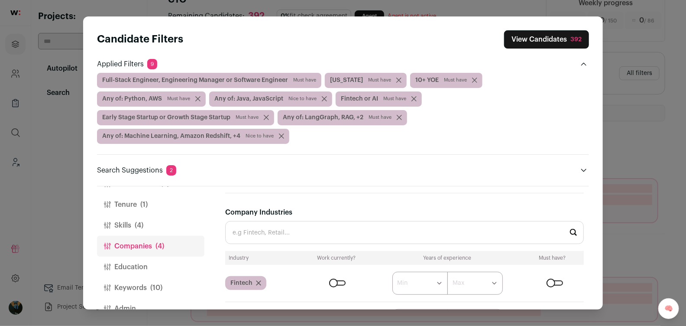
click at [267, 221] on input "Company Industries" at bounding box center [404, 232] width 359 height 23
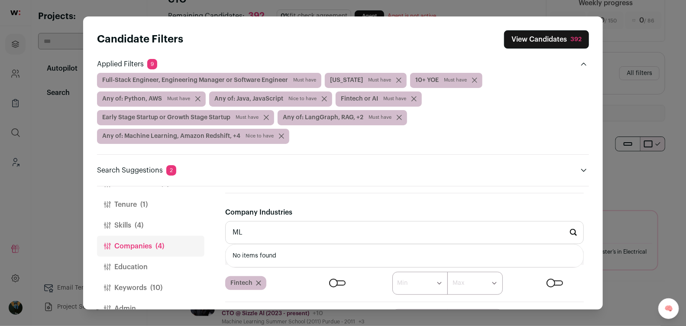
type input "M"
click at [582, 65] on icon "Close applied filters" at bounding box center [584, 63] width 5 height 3
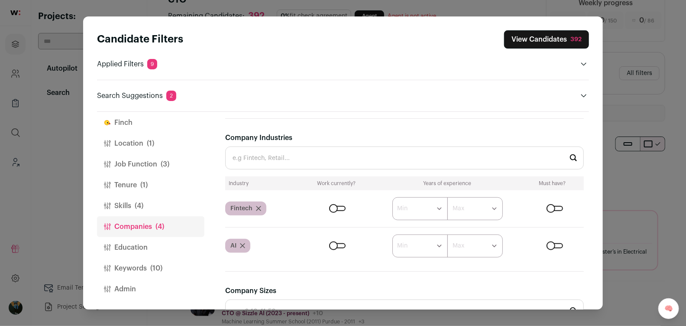
scroll to position [9, 0]
click at [572, 44] on button "View Candidates 392" at bounding box center [546, 39] width 85 height 18
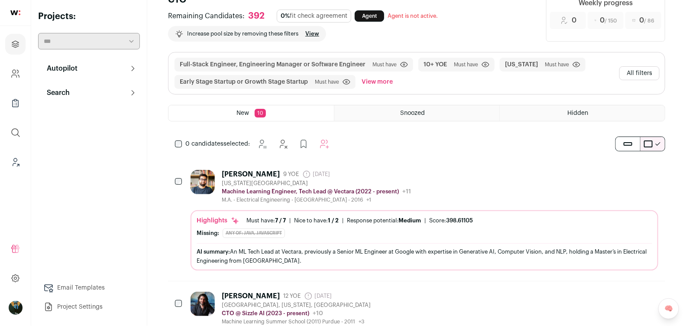
click at [420, 200] on div "[PERSON_NAME] 9 YOE [DATE] Admin only. The last time the profile was scraped. […" at bounding box center [425, 186] width 468 height 33
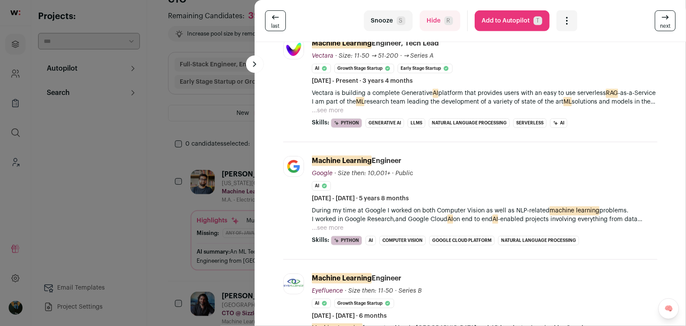
scroll to position [0, 0]
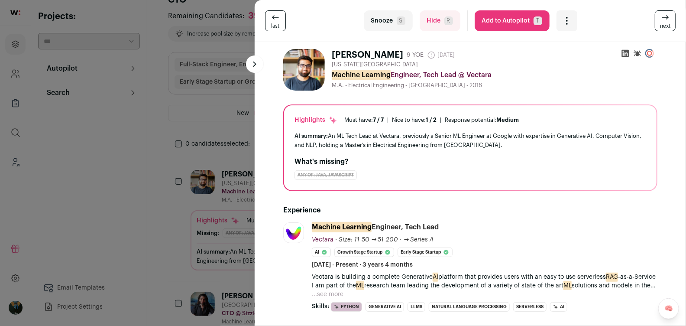
click at [524, 21] on button "Add to Autopilot T" at bounding box center [512, 20] width 75 height 21
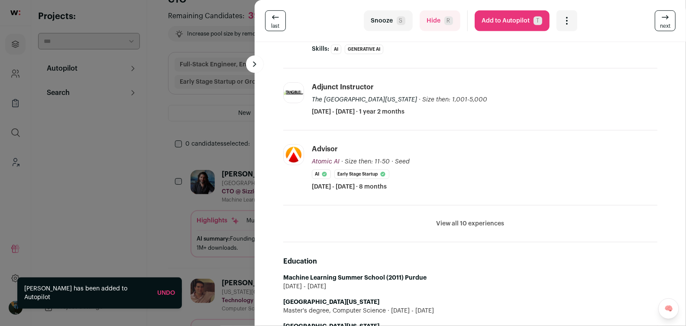
scroll to position [228, 0]
click at [472, 226] on li "View all 10 experiences View less" at bounding box center [470, 223] width 374 height 37
click at [474, 218] on button "View all 10 experiences" at bounding box center [471, 222] width 68 height 9
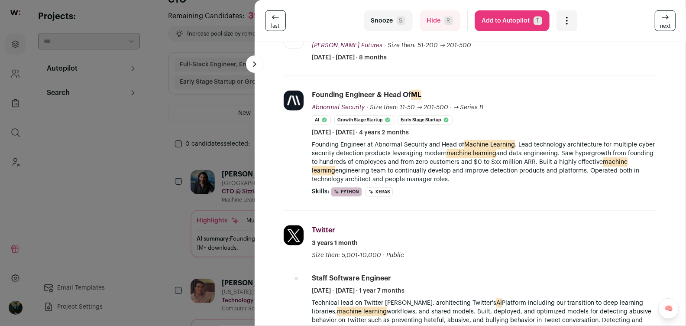
scroll to position [447, 0]
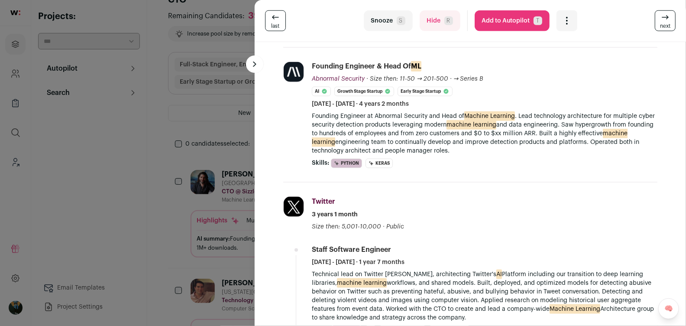
click at [520, 22] on button "Add to Autopilot T" at bounding box center [512, 20] width 75 height 21
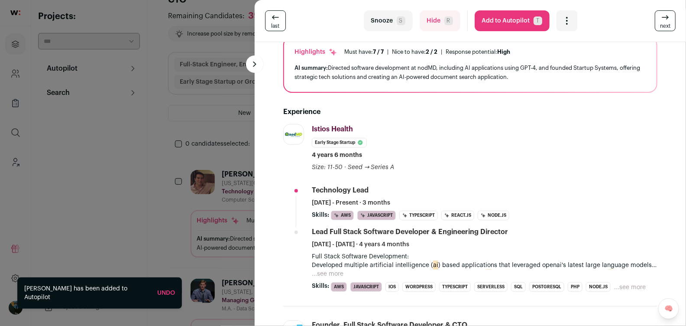
click at [668, 24] on span "next" at bounding box center [665, 26] width 10 height 7
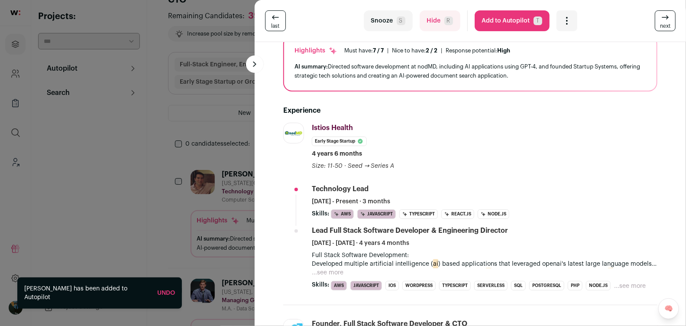
scroll to position [68, 0]
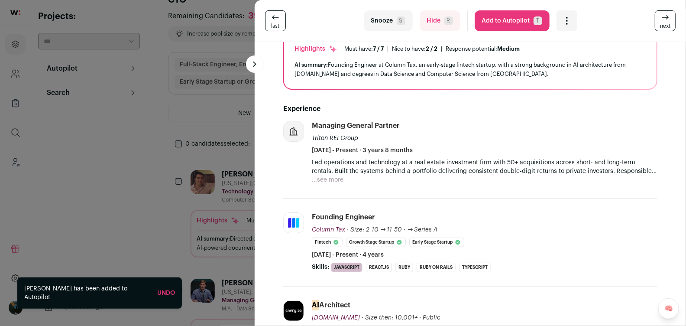
click at [668, 24] on span "next" at bounding box center [665, 26] width 10 height 7
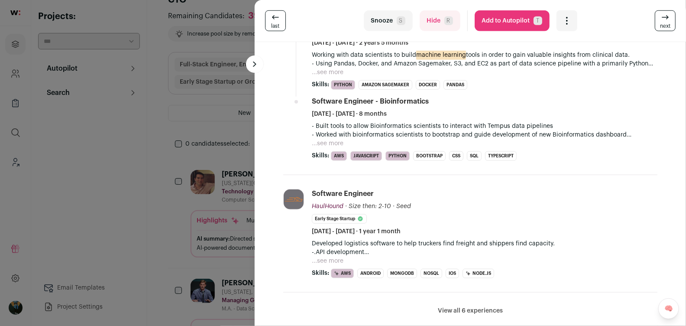
scroll to position [349, 0]
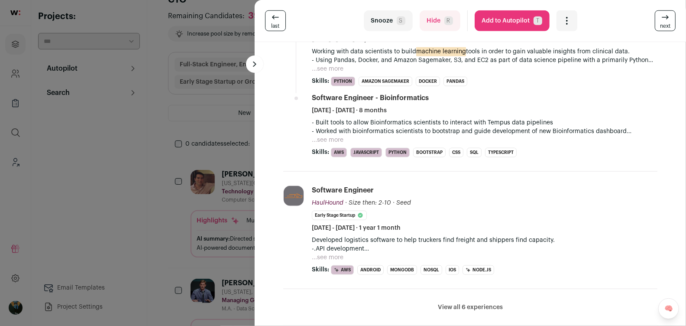
click at [465, 310] on li "View all 6 experiences View less" at bounding box center [470, 307] width 374 height 37
click at [465, 305] on button "View all 6 experiences" at bounding box center [470, 307] width 65 height 9
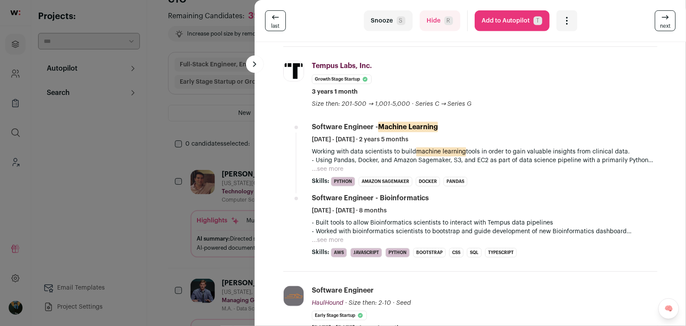
scroll to position [0, 0]
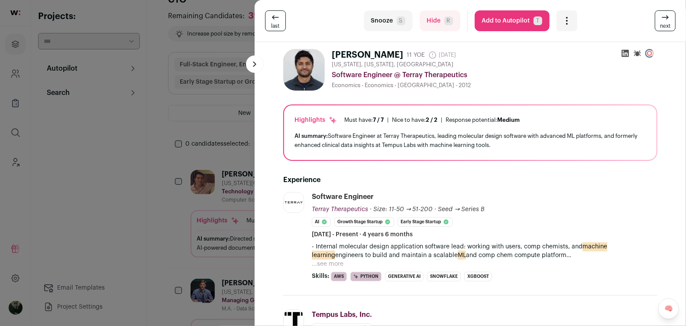
click at [527, 21] on button "Add to Autopilot T" at bounding box center [512, 20] width 75 height 21
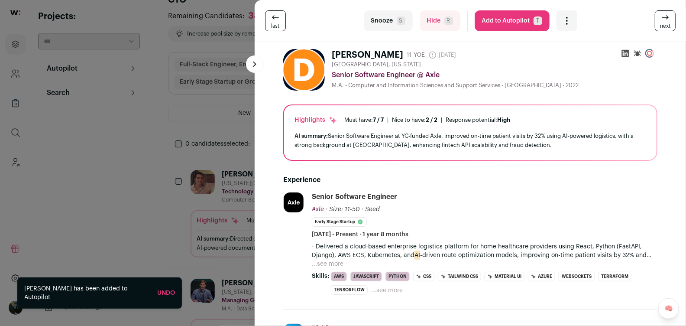
click at [660, 25] on link "next" at bounding box center [665, 20] width 21 height 21
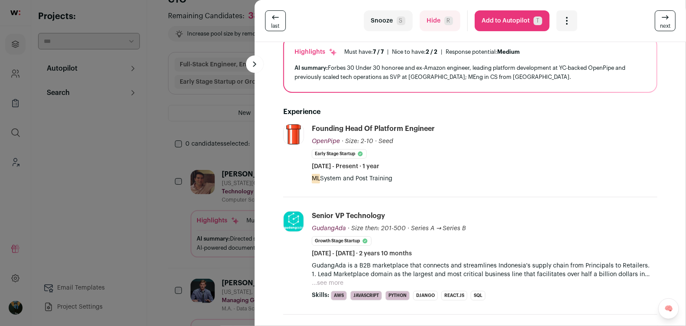
scroll to position [325, 0]
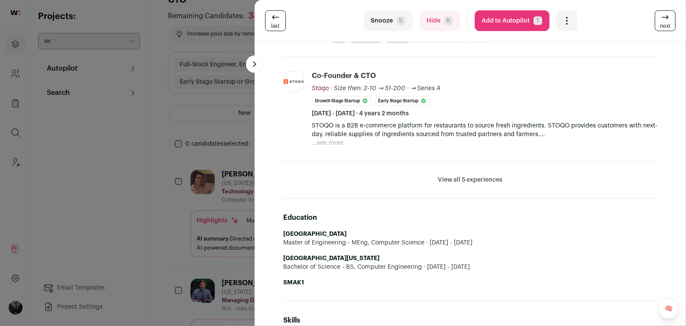
click at [504, 24] on button "Add to Autopilot T" at bounding box center [512, 20] width 75 height 21
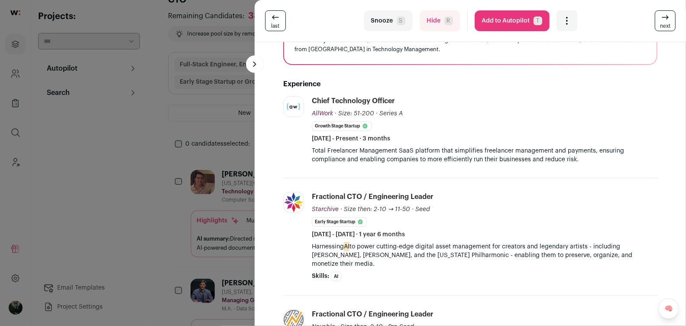
scroll to position [98, 0]
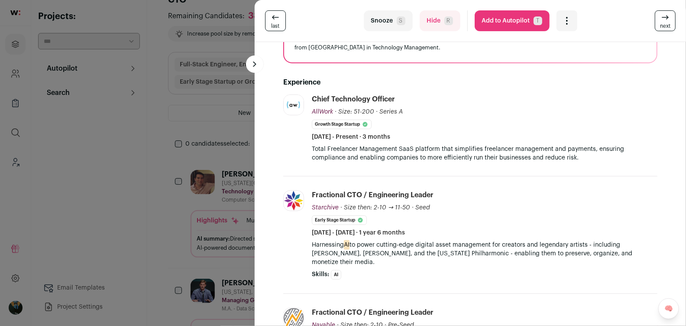
click at [662, 20] on link "next" at bounding box center [665, 20] width 21 height 21
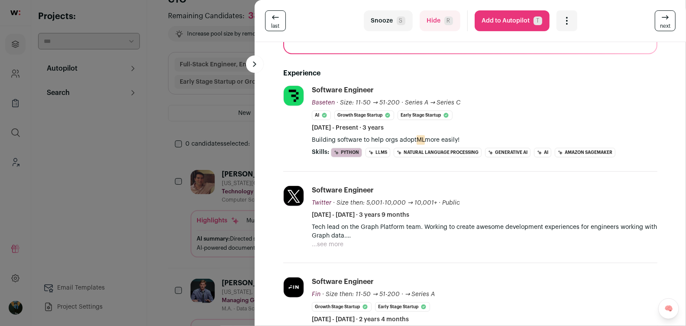
click at [662, 20] on link "next" at bounding box center [665, 20] width 21 height 21
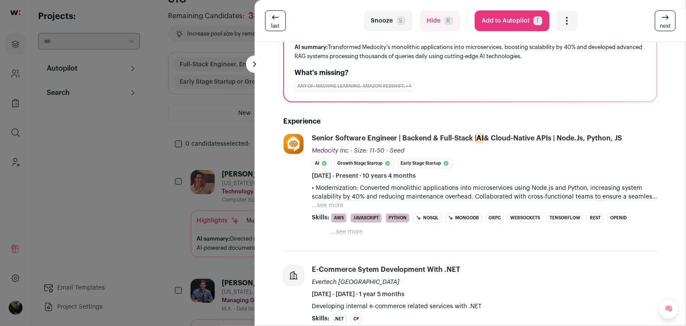
click at [662, 20] on link "next" at bounding box center [665, 20] width 21 height 21
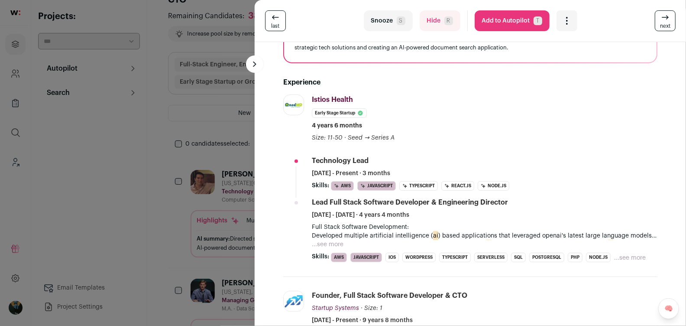
click at [662, 20] on link "next" at bounding box center [665, 20] width 21 height 21
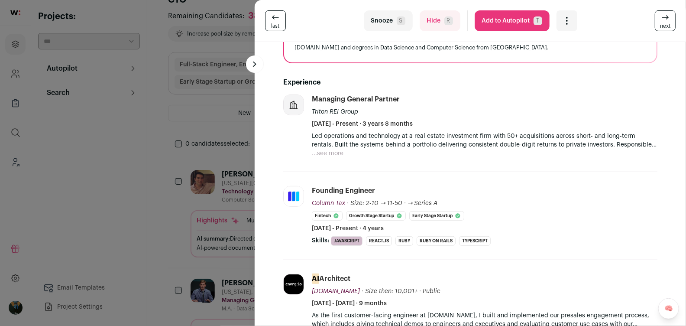
click at [662, 20] on link "next" at bounding box center [665, 20] width 21 height 21
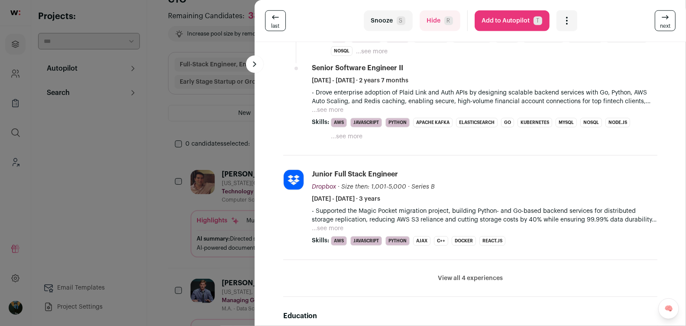
click at [490, 286] on li "View all 4 experiences View less" at bounding box center [470, 278] width 374 height 37
click at [486, 277] on button "View all 4 experiences" at bounding box center [470, 278] width 65 height 9
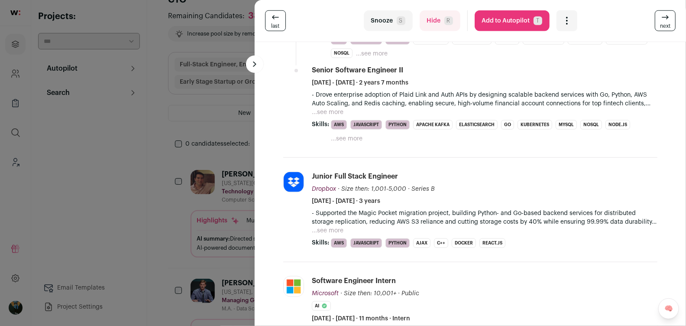
scroll to position [0, 0]
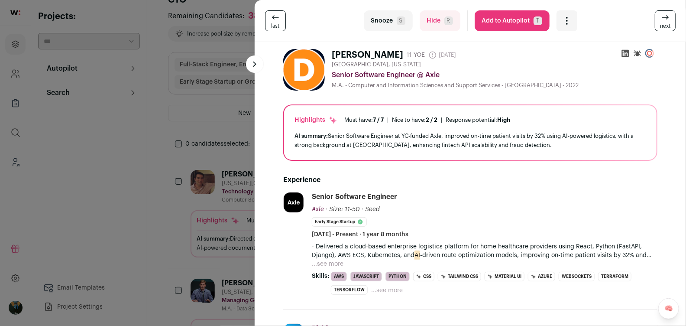
click at [505, 29] on button "Add to Autopilot T" at bounding box center [512, 20] width 75 height 21
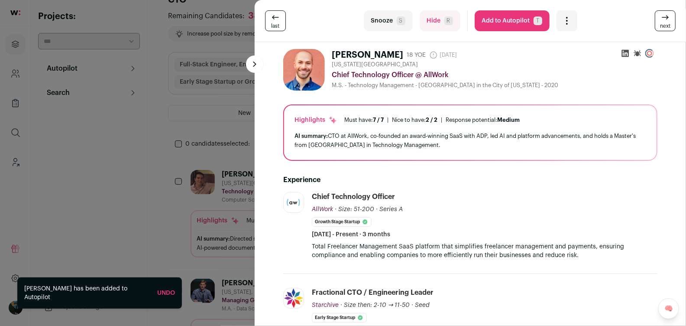
click at [674, 20] on link "next" at bounding box center [665, 20] width 21 height 21
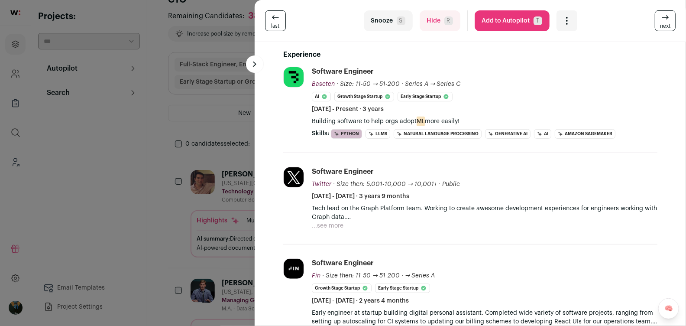
scroll to position [267, 0]
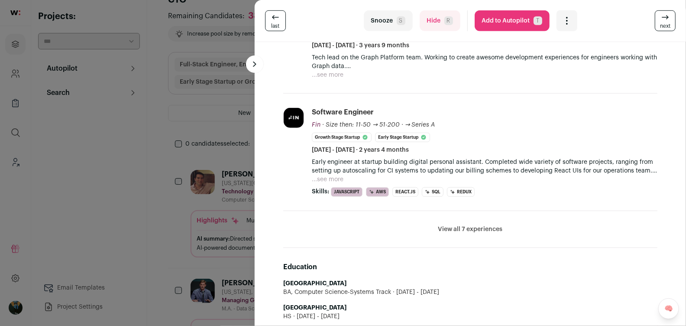
click at [494, 228] on button "View all 7 experiences" at bounding box center [471, 229] width 65 height 9
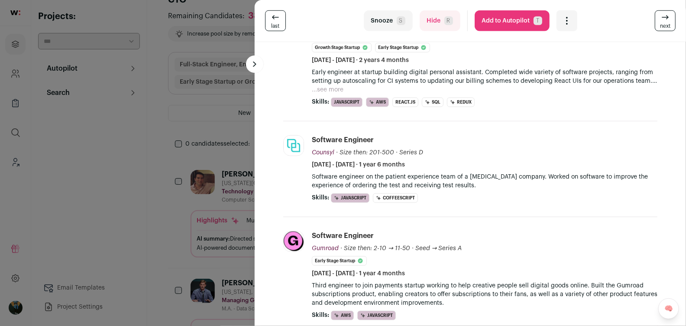
scroll to position [403, 0]
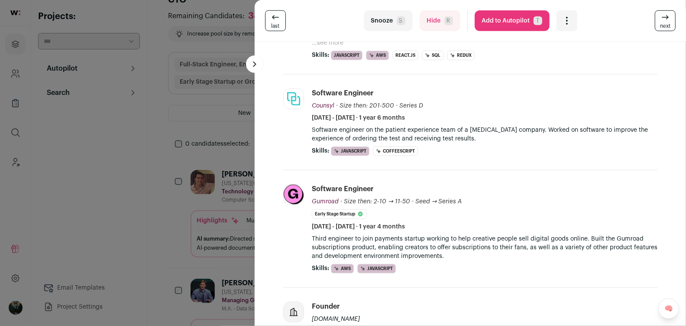
click at [668, 19] on icon at bounding box center [665, 17] width 10 height 10
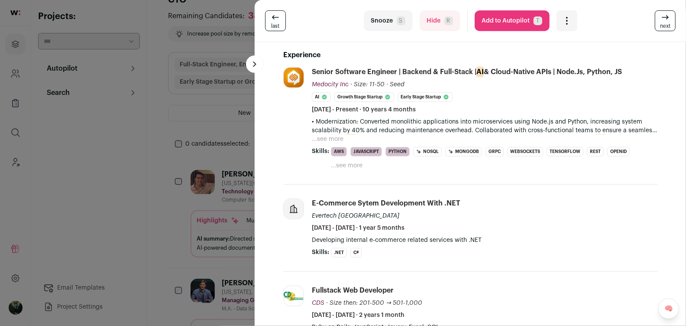
scroll to position [0, 0]
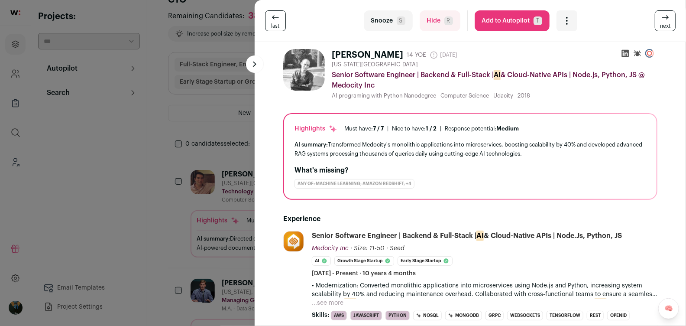
click at [439, 21] on button "Hide R" at bounding box center [440, 20] width 41 height 21
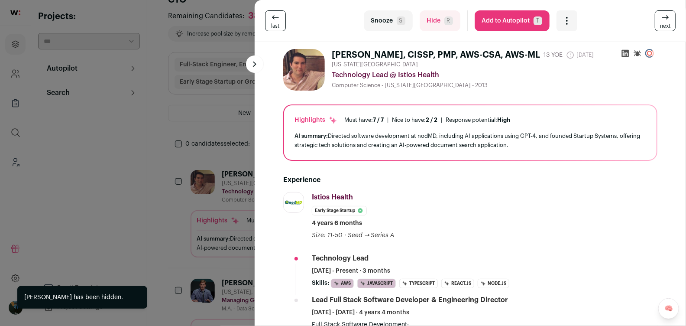
click at [439, 21] on button "Hide R" at bounding box center [440, 20] width 41 height 21
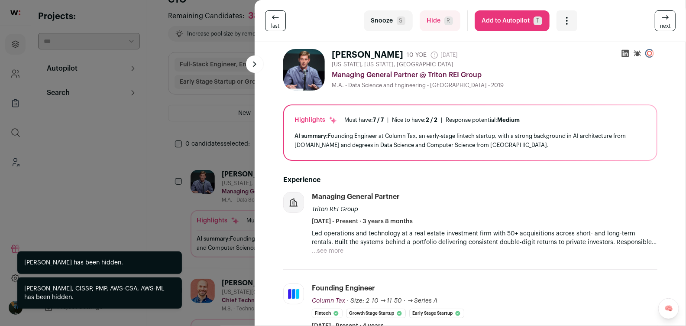
click at [439, 21] on button "Hide R" at bounding box center [440, 20] width 41 height 21
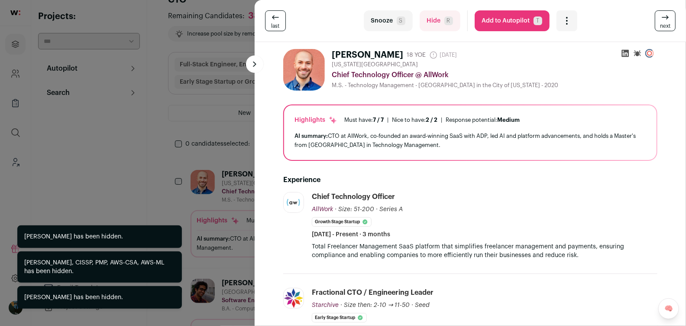
click at [439, 21] on button "Hide R" at bounding box center [440, 20] width 41 height 21
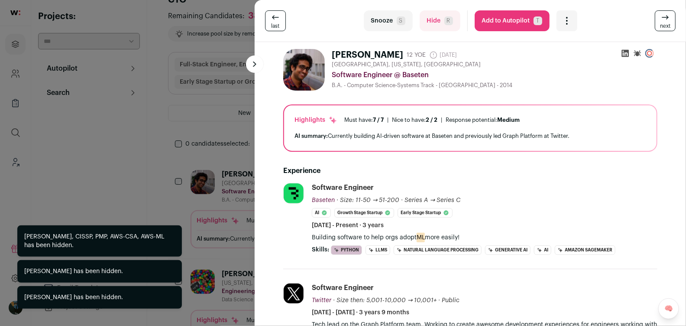
click at [439, 21] on button "Hide R" at bounding box center [440, 20] width 41 height 21
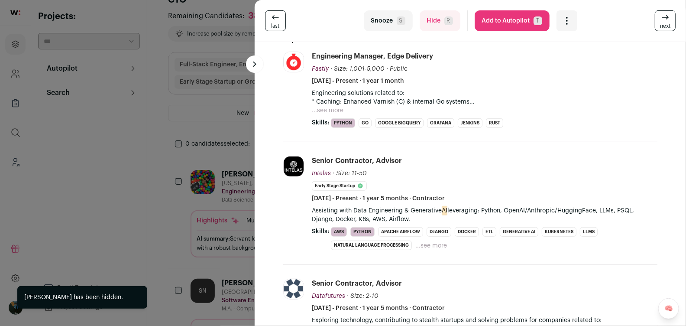
scroll to position [143, 0]
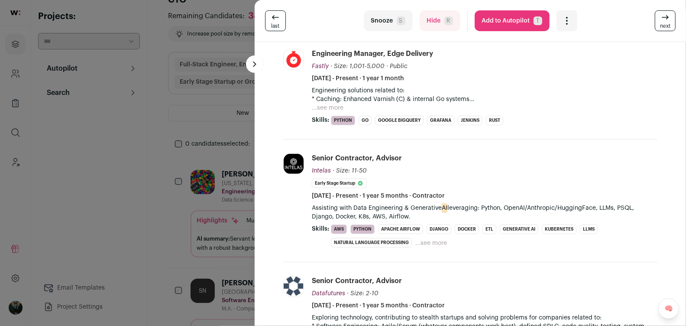
click at [400, 24] on span "S" at bounding box center [401, 20] width 9 height 9
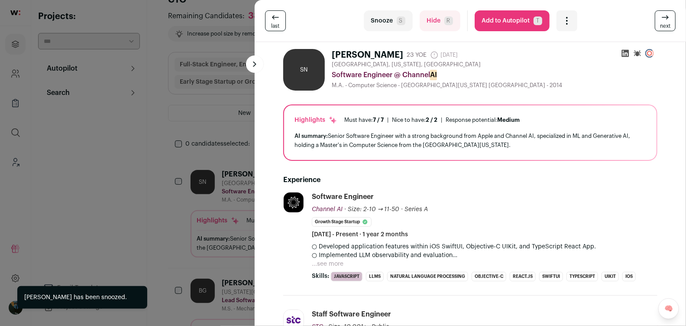
scroll to position [146, 0]
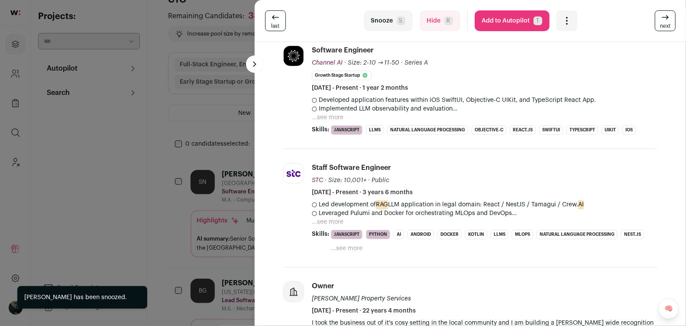
click at [327, 219] on button "...see more" at bounding box center [328, 222] width 32 height 9
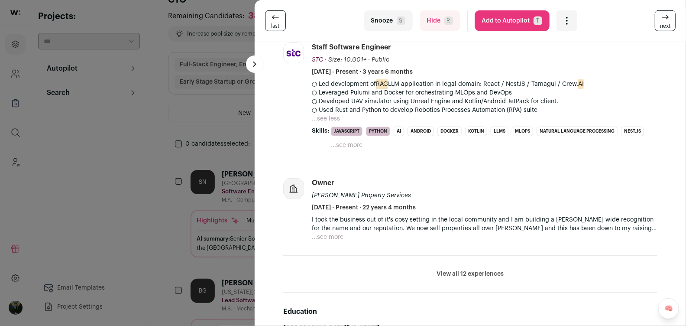
scroll to position [269, 0]
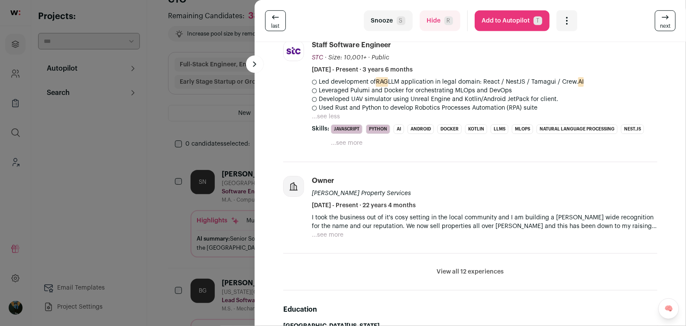
click at [466, 276] on li "View all 12 experiences View less" at bounding box center [470, 272] width 374 height 37
click at [467, 270] on button "View all 12 experiences" at bounding box center [470, 271] width 67 height 9
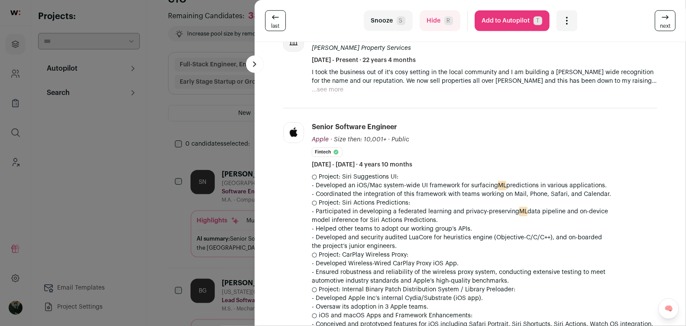
scroll to position [519, 0]
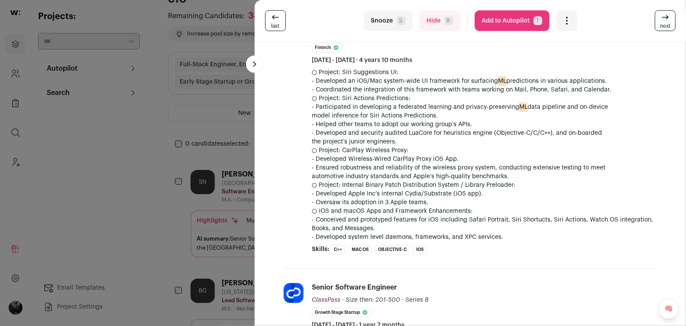
click at [493, 23] on button "Add to Autopilot T" at bounding box center [512, 20] width 75 height 21
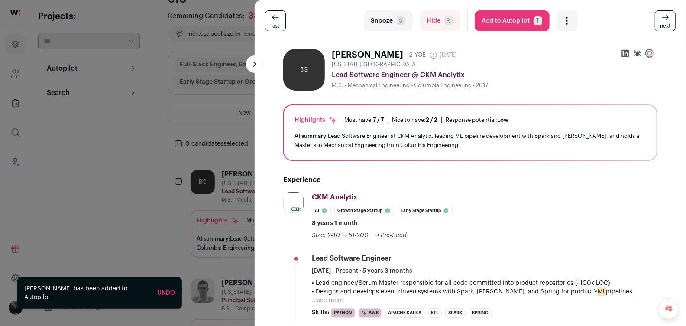
click at [664, 21] on icon at bounding box center [665, 17] width 10 height 10
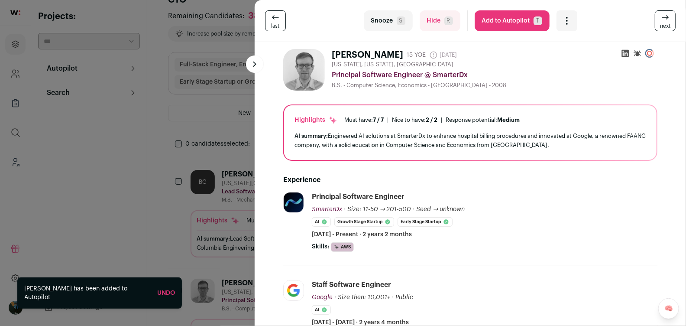
click at [664, 21] on icon at bounding box center [665, 17] width 10 height 10
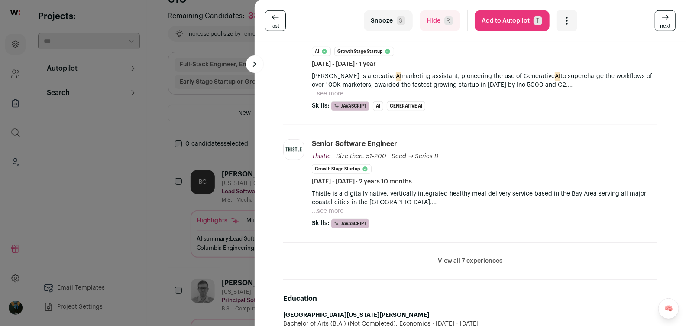
scroll to position [0, 0]
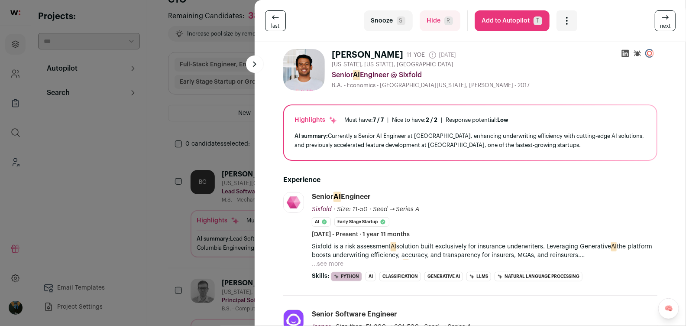
click at [505, 20] on button "Add to Autopilot T" at bounding box center [512, 20] width 75 height 21
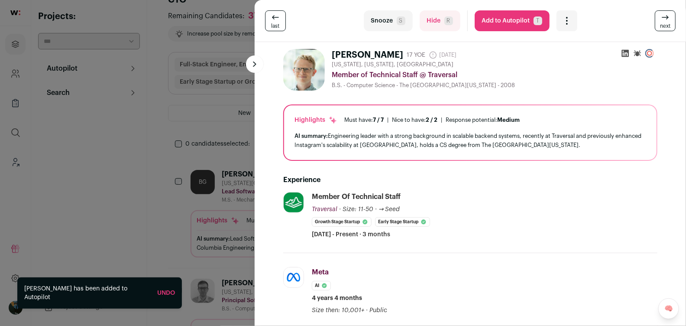
click at [652, 16] on div "last Snooze S Hide R Add to Autopilot T More actions Report a Problem Report th…" at bounding box center [470, 20] width 411 height 21
click at [662, 17] on link "next" at bounding box center [665, 20] width 21 height 21
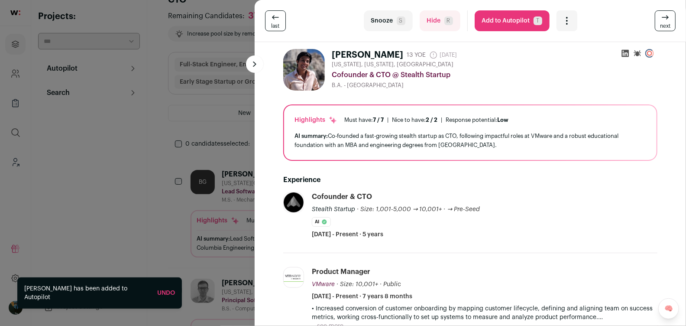
click at [662, 17] on link "next" at bounding box center [665, 20] width 21 height 21
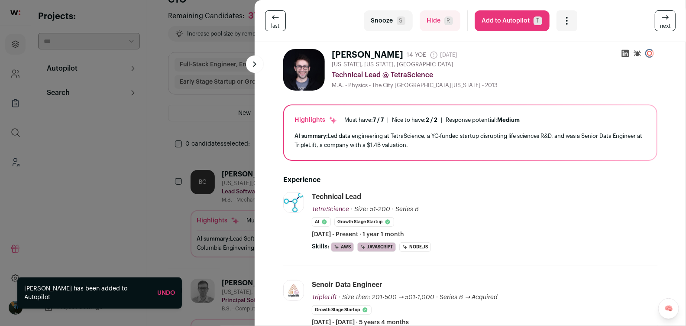
click at [662, 17] on link "next" at bounding box center [665, 20] width 21 height 21
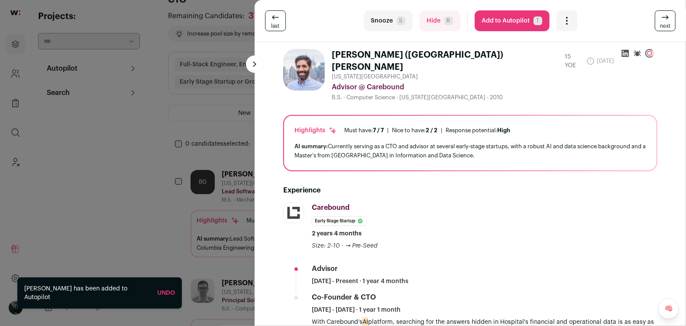
click at [662, 17] on link "next" at bounding box center [665, 20] width 21 height 21
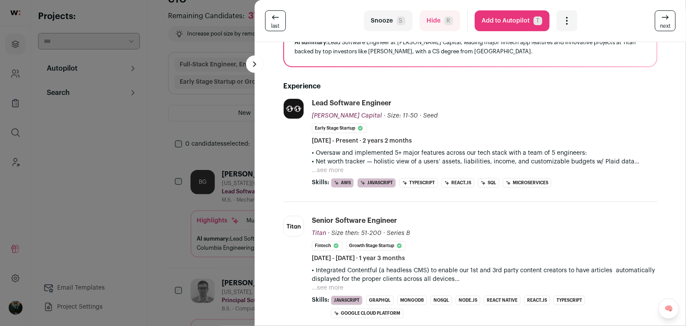
scroll to position [85, 0]
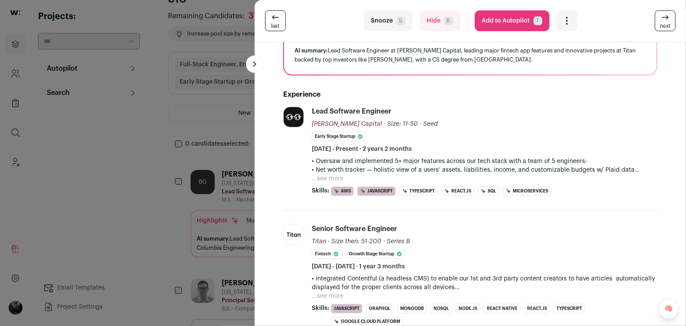
click at [326, 181] on button "...see more" at bounding box center [328, 178] width 32 height 9
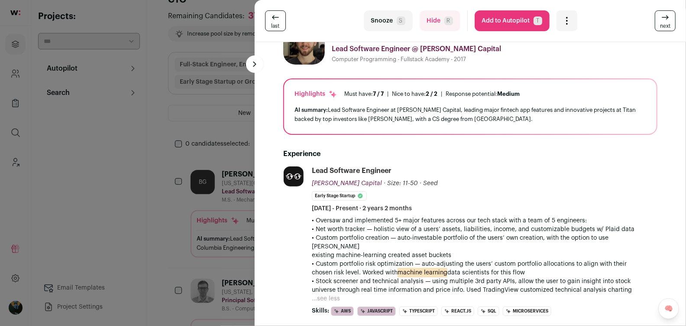
scroll to position [0, 0]
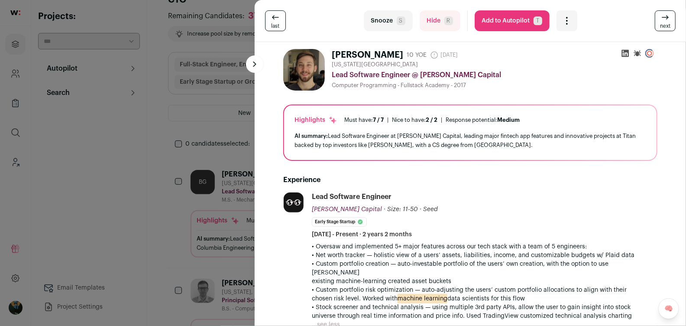
click at [660, 21] on link "next" at bounding box center [665, 20] width 21 height 21
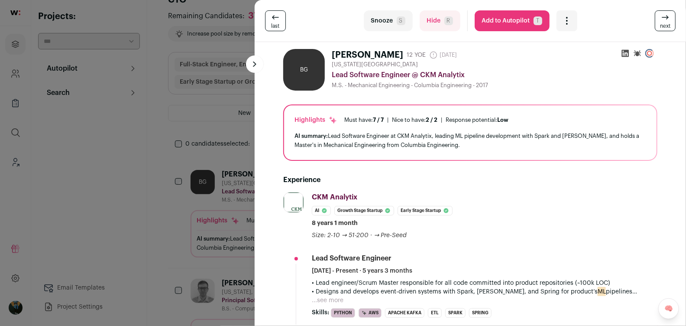
click at [660, 21] on link "next" at bounding box center [665, 20] width 21 height 21
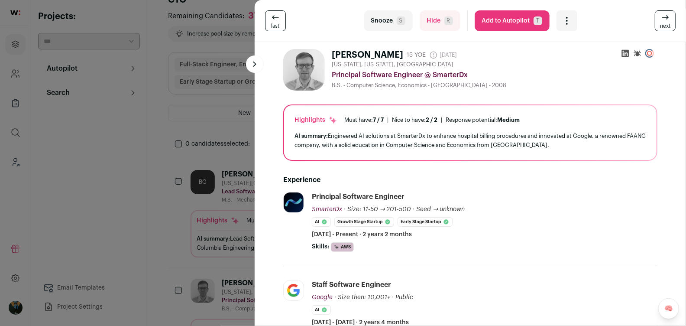
click at [660, 21] on link "next" at bounding box center [665, 20] width 21 height 21
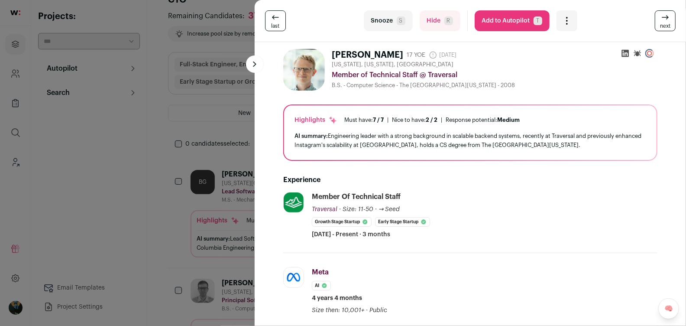
click at [660, 21] on link "next" at bounding box center [665, 20] width 21 height 21
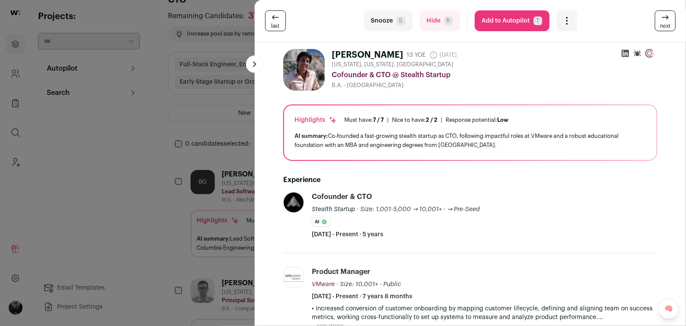
click at [660, 21] on link "next" at bounding box center [665, 20] width 21 height 21
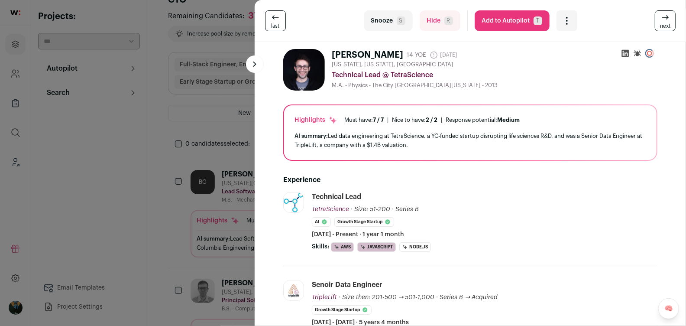
click at [391, 26] on button "Snooze S" at bounding box center [388, 20] width 49 height 21
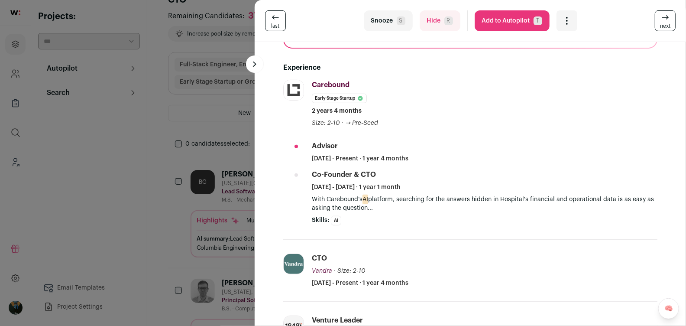
scroll to position [129, 0]
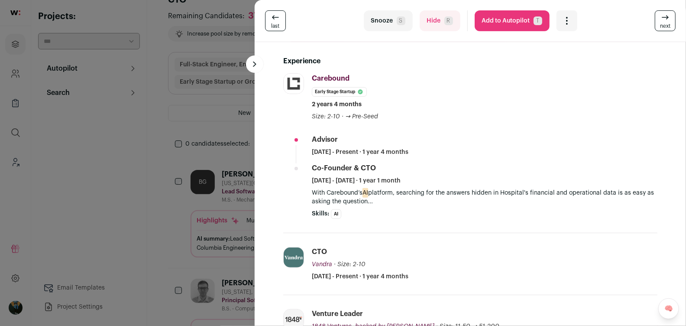
click at [667, 29] on span "next" at bounding box center [665, 26] width 10 height 7
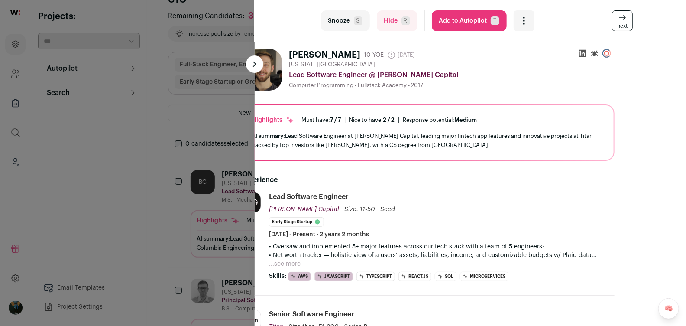
scroll to position [2, 0]
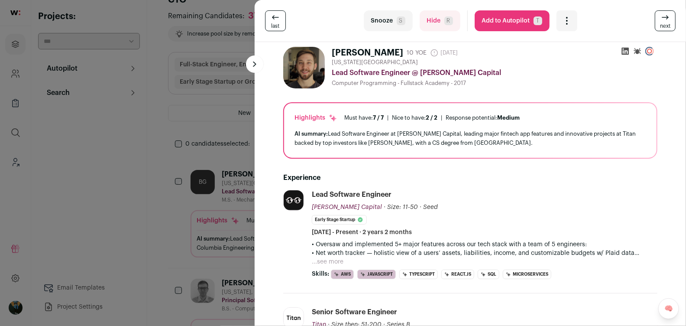
click at [648, 4] on div "last Snooze S Hide R Add to Autopilot T More actions Report a Problem Report th…" at bounding box center [471, 21] width 432 height 42
click at [657, 19] on link "next" at bounding box center [665, 20] width 21 height 21
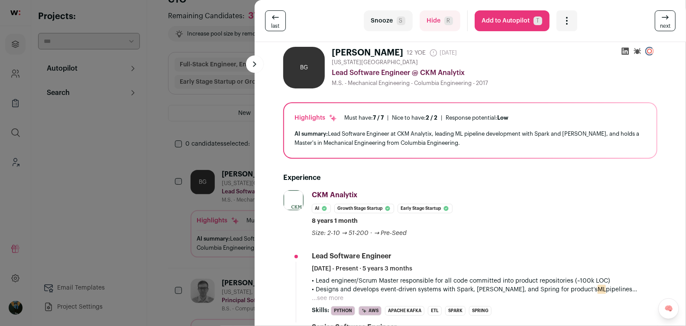
click at [657, 19] on link "next" at bounding box center [665, 20] width 21 height 21
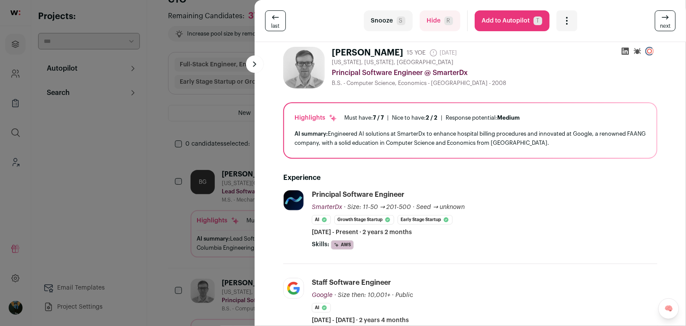
click at [657, 19] on link "next" at bounding box center [665, 20] width 21 height 21
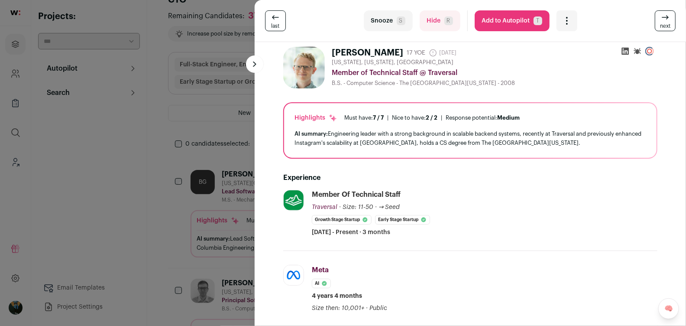
click at [657, 19] on link "next" at bounding box center [665, 20] width 21 height 21
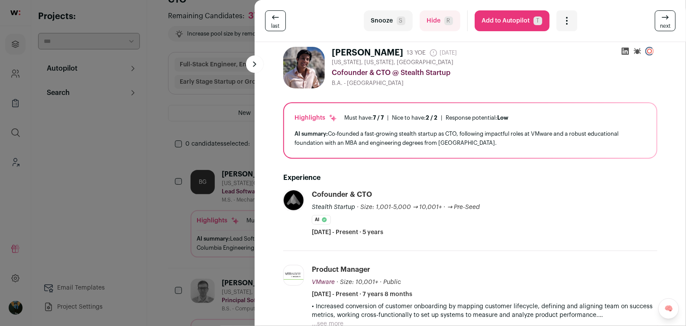
click at [251, 130] on div "last Snooze S Hide R Add to Autopilot T More actions Report a Problem Report th…" at bounding box center [343, 163] width 686 height 326
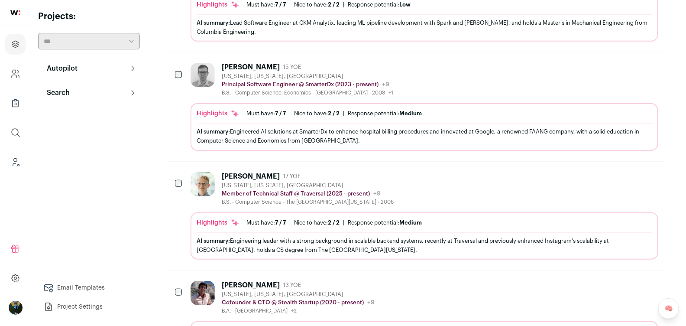
scroll to position [148, 0]
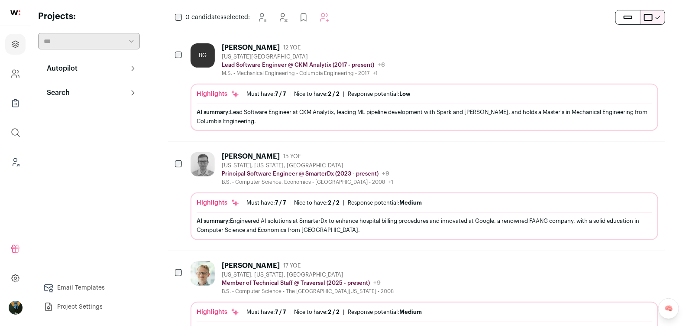
click at [62, 89] on p "Search" at bounding box center [56, 93] width 28 height 10
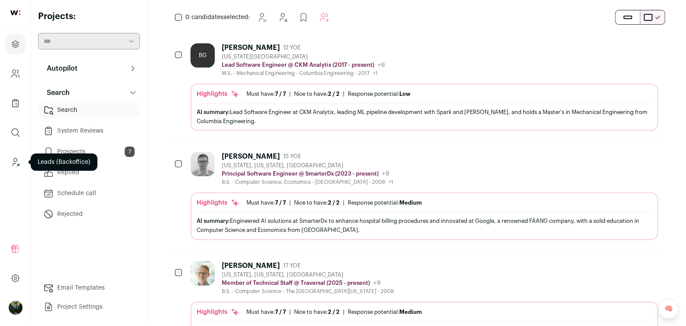
click at [20, 168] on link "Leads (Backoffice)" at bounding box center [15, 162] width 20 height 21
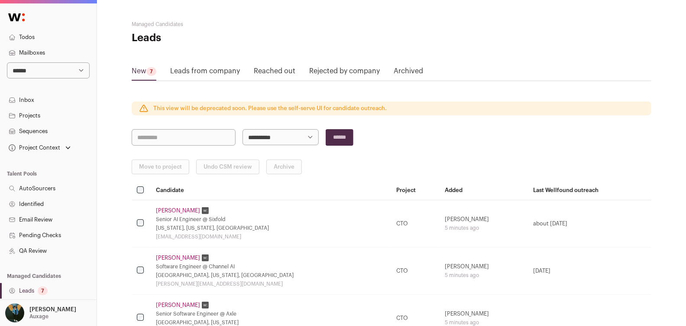
click at [20, 291] on link "Leads 7" at bounding box center [48, 291] width 97 height 16
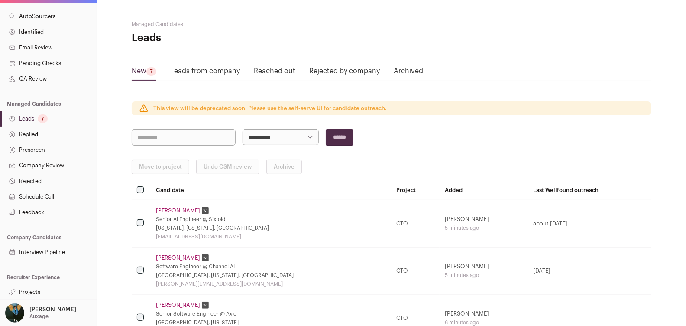
click at [35, 289] on link "Projects" at bounding box center [48, 292] width 97 height 16
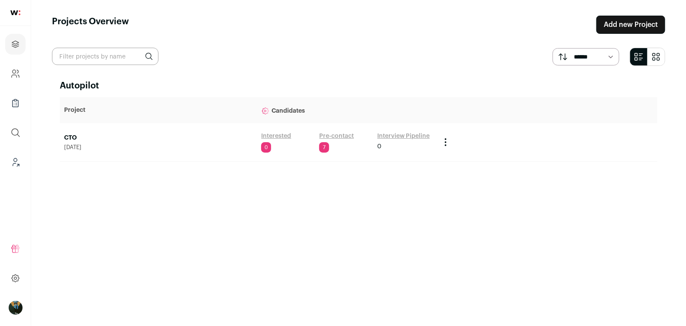
click at [328, 137] on link "Pre-contact" at bounding box center [336, 136] width 35 height 9
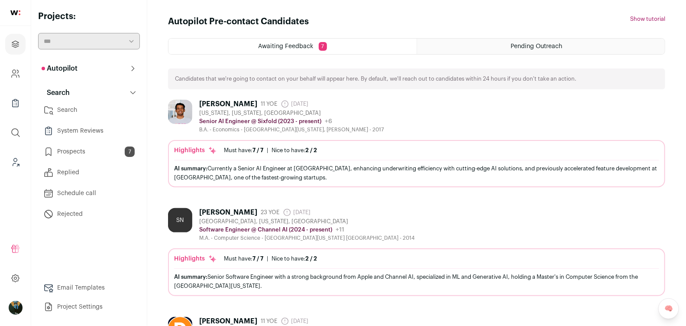
click at [50, 67] on p "Autopilot" at bounding box center [60, 68] width 36 height 10
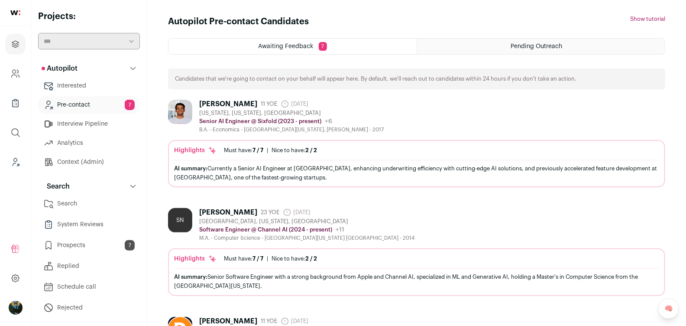
click at [69, 108] on link "Pre-contact 7" at bounding box center [89, 104] width 102 height 17
click at [119, 191] on button "Search" at bounding box center [89, 186] width 102 height 17
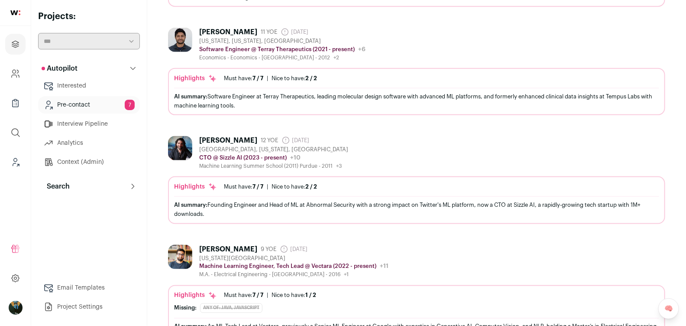
scroll to position [474, 0]
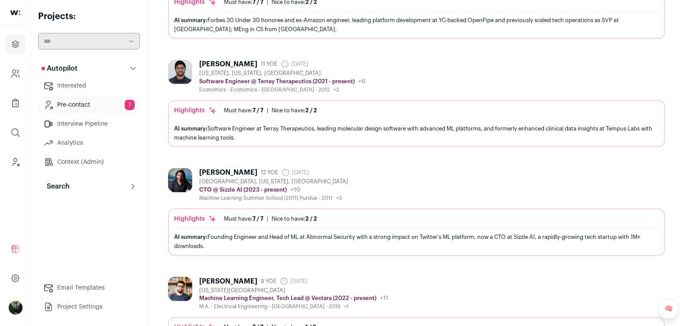
click at [267, 71] on div "[US_STATE], [US_STATE], [GEOGRAPHIC_DATA]" at bounding box center [282, 73] width 166 height 7
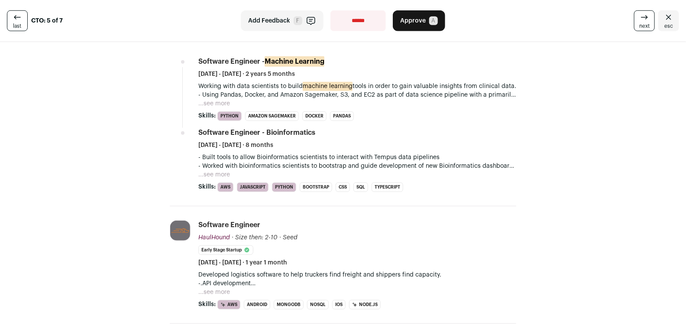
scroll to position [360, 0]
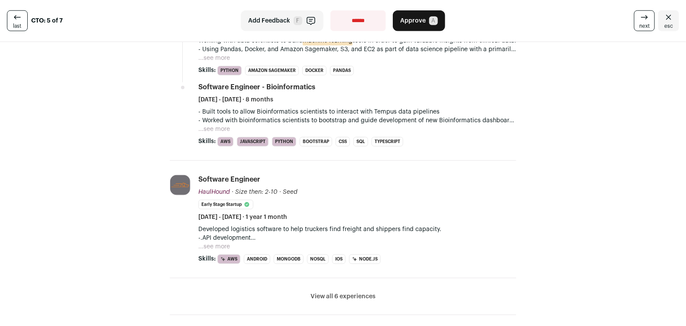
click at [359, 292] on button "View all 6 experiences" at bounding box center [343, 296] width 65 height 9
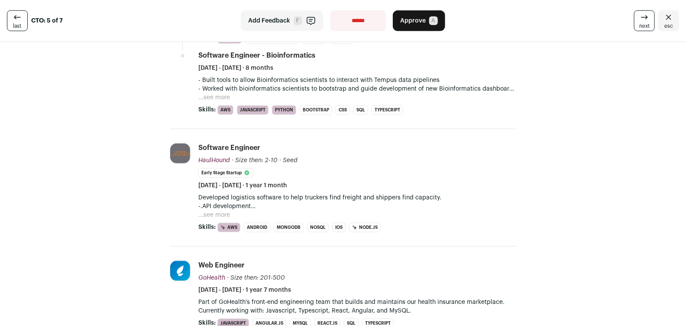
scroll to position [0, 0]
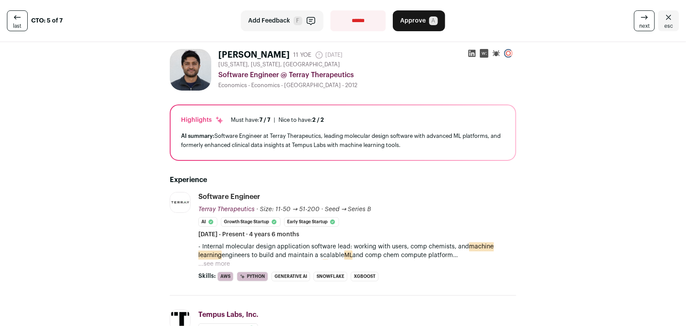
click at [650, 20] on icon at bounding box center [645, 17] width 10 height 10
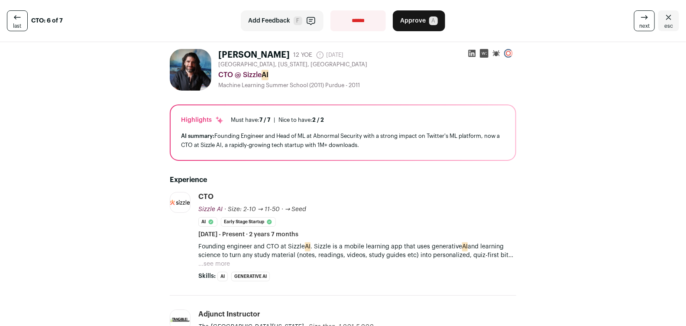
click at [650, 20] on icon at bounding box center [645, 17] width 10 height 10
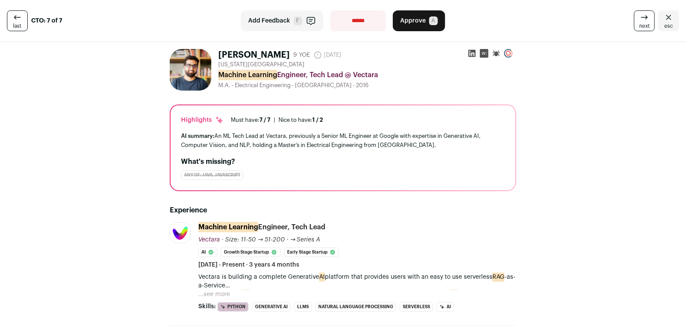
click at [650, 20] on icon at bounding box center [645, 17] width 10 height 10
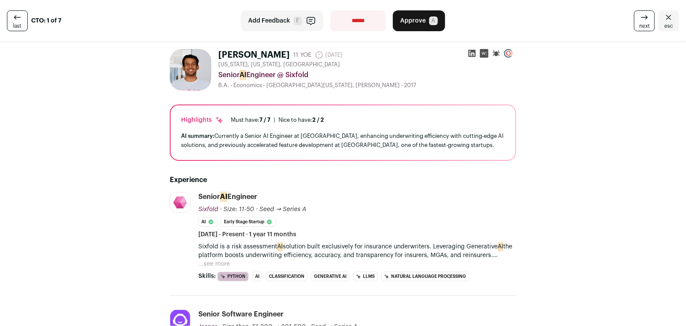
click at [17, 12] on link "last" at bounding box center [17, 20] width 21 height 21
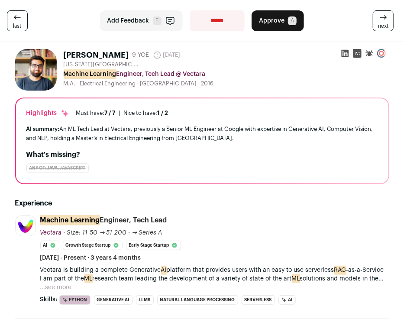
click at [73, 282] on div "Vectara is building a complete Generative AI platform that provides users with …" at bounding box center [214, 279] width 349 height 26
click at [67, 285] on button "...see more" at bounding box center [56, 287] width 32 height 9
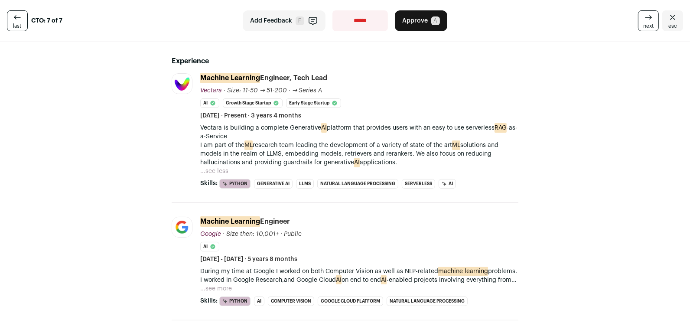
scroll to position [153, 0]
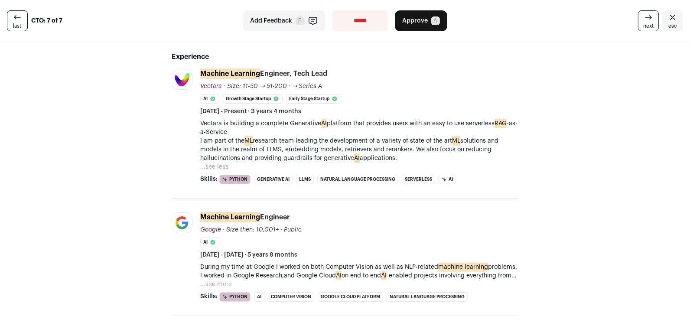
click at [208, 163] on button "...see less" at bounding box center [214, 167] width 28 height 9
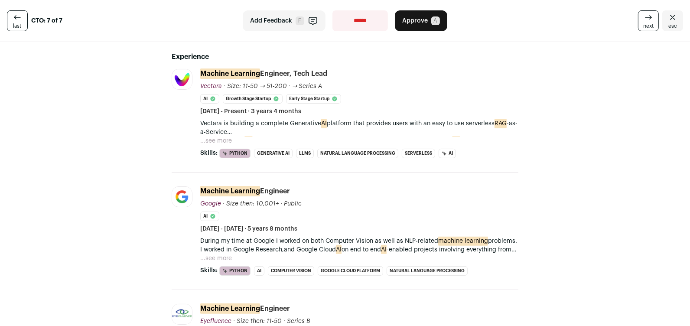
click at [220, 144] on li "Machine Learning Engineer, Tech Lead Vectara Vectara vectara.com Add to company…" at bounding box center [359, 113] width 318 height 89
click at [221, 140] on button "...see more" at bounding box center [216, 141] width 32 height 9
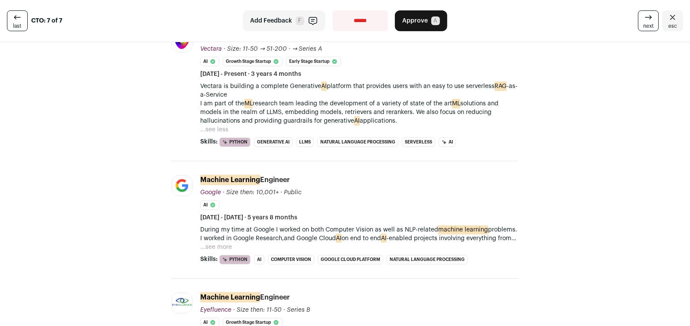
scroll to position [224, 0]
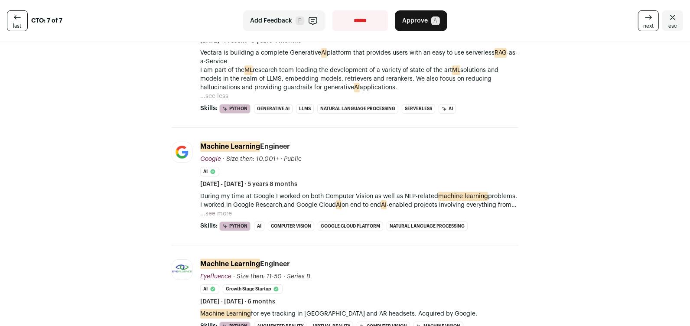
click at [231, 210] on button "...see more" at bounding box center [216, 213] width 32 height 9
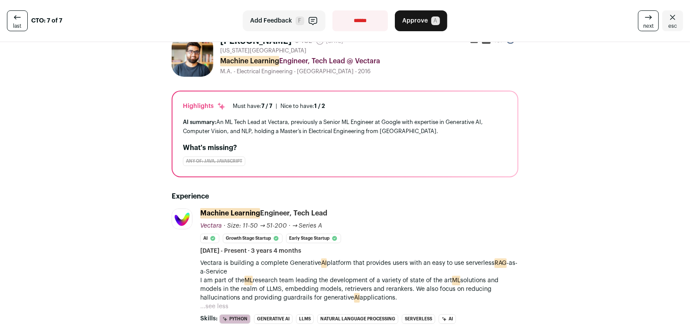
scroll to position [0, 0]
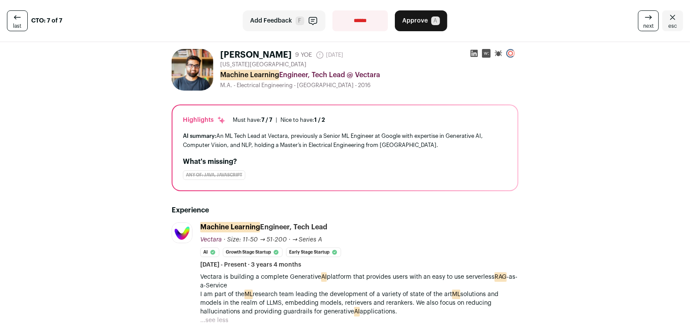
click at [649, 28] on span "next" at bounding box center [648, 26] width 10 height 7
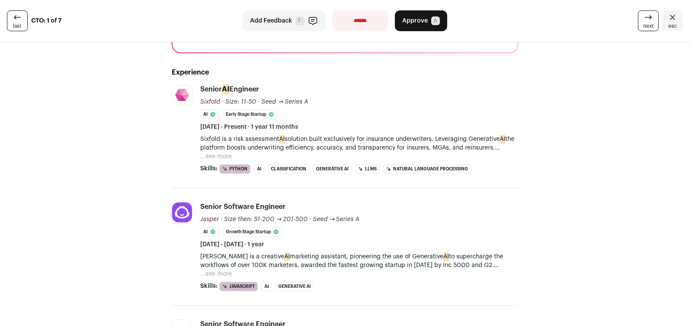
scroll to position [108, 0]
click at [229, 155] on button "...see more" at bounding box center [216, 155] width 32 height 9
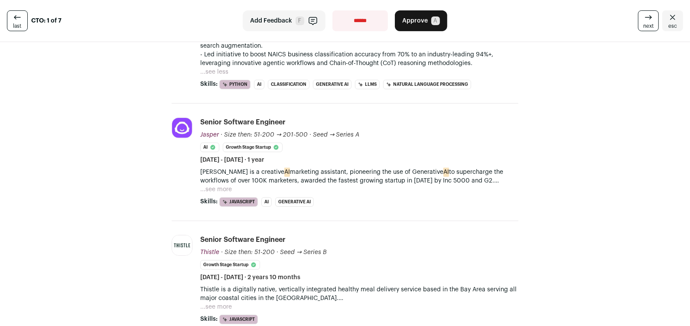
scroll to position [271, 0]
click at [214, 190] on button "...see more" at bounding box center [216, 188] width 32 height 9
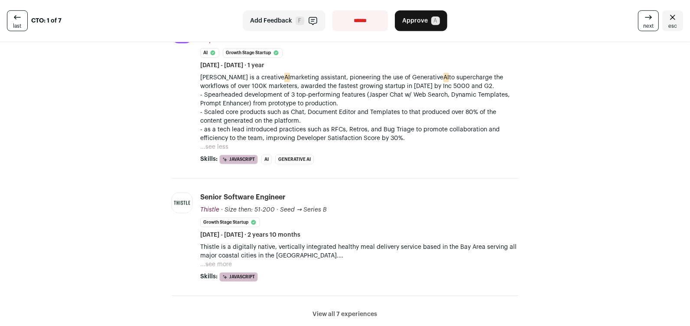
scroll to position [372, 0]
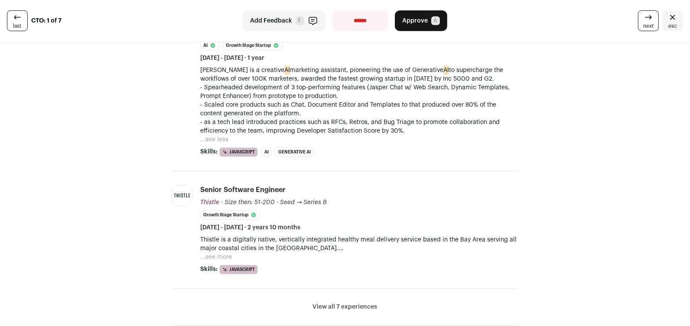
click at [355, 305] on button "View all 7 experiences" at bounding box center [345, 306] width 65 height 9
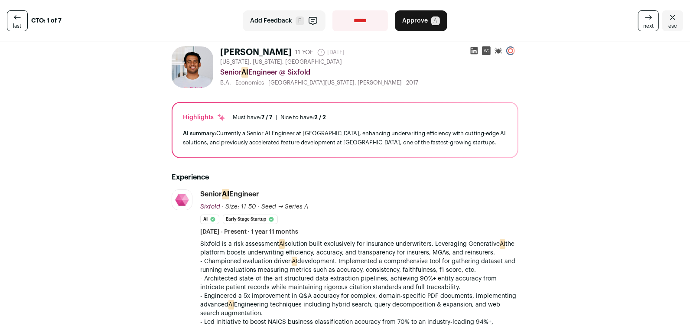
scroll to position [0, 0]
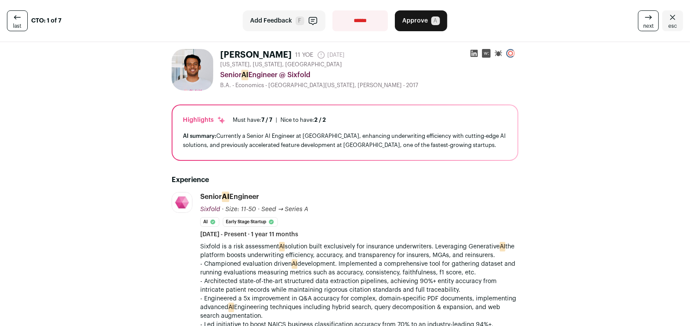
click at [643, 23] on link "next" at bounding box center [648, 20] width 21 height 21
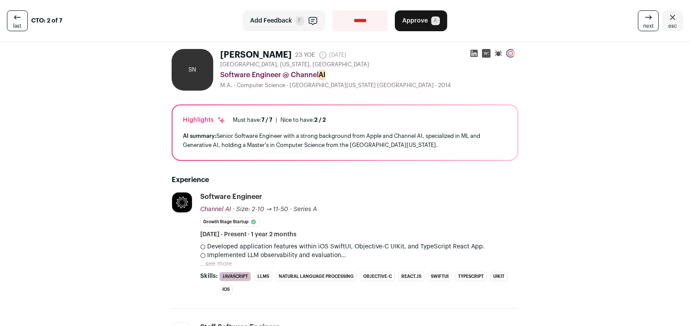
scroll to position [2, 0]
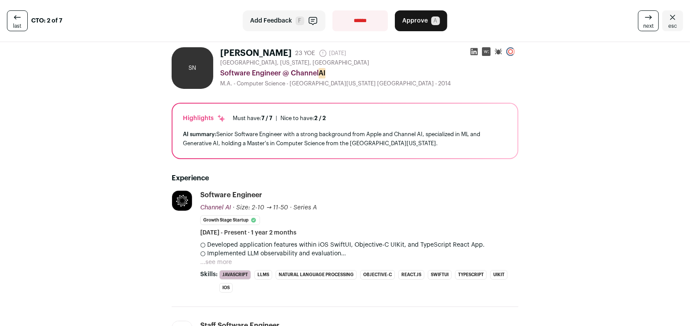
click at [222, 261] on button "...see more" at bounding box center [216, 262] width 32 height 9
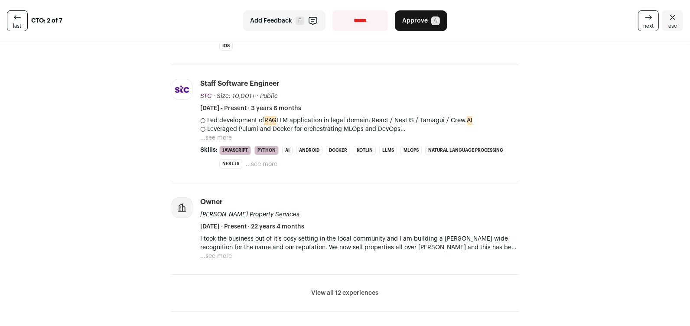
scroll to position [288, 0]
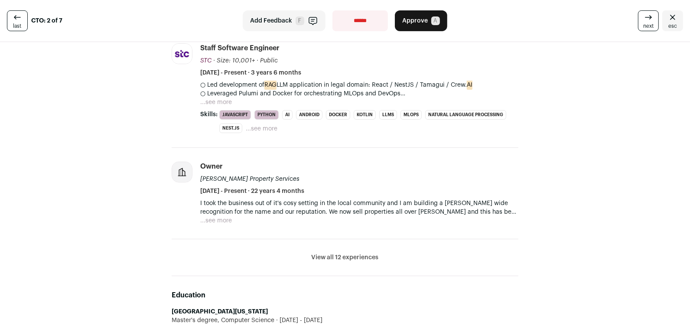
click at [337, 257] on button "View all 12 experiences" at bounding box center [345, 257] width 67 height 9
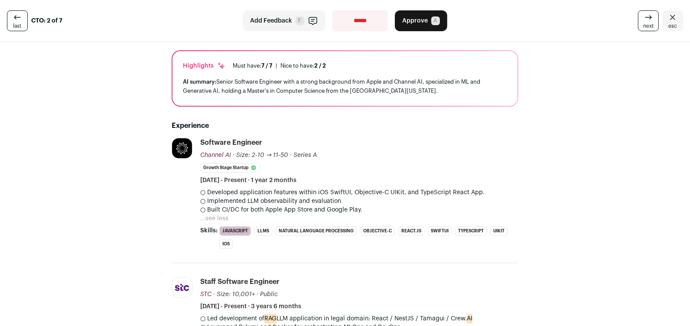
scroll to position [0, 0]
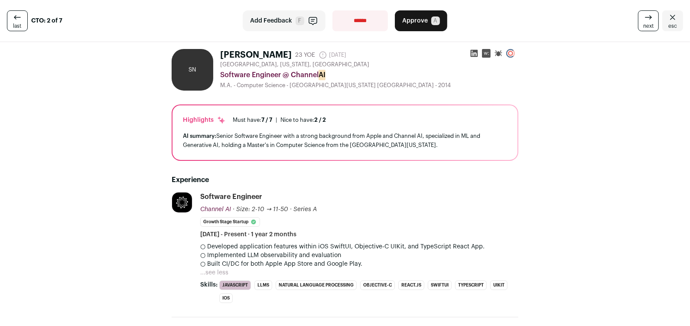
click at [220, 270] on button "...see less" at bounding box center [214, 272] width 28 height 9
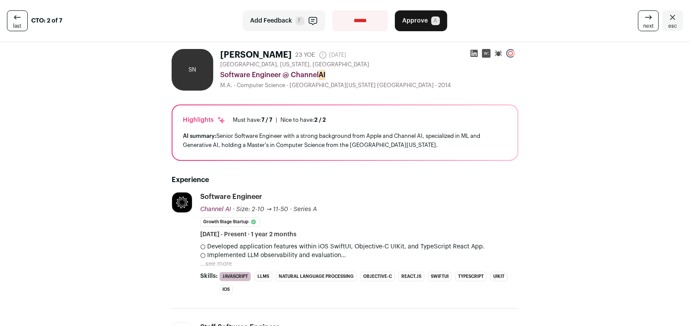
click at [208, 264] on button "...see more" at bounding box center [216, 264] width 32 height 9
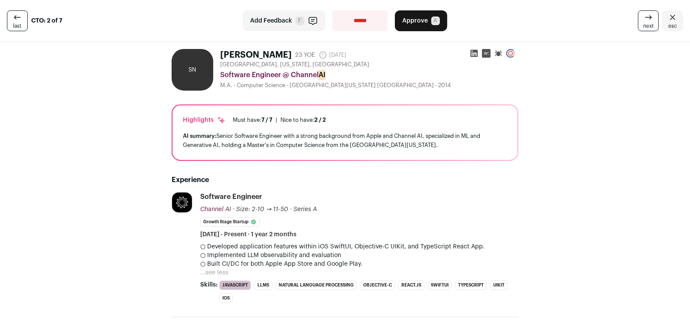
click at [651, 29] on span "next" at bounding box center [648, 26] width 10 height 7
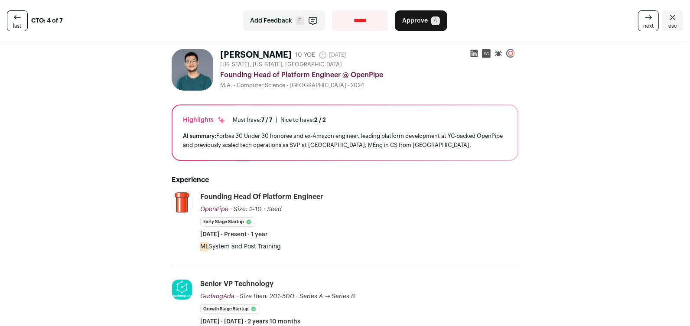
click at [19, 17] on icon at bounding box center [17, 17] width 10 height 10
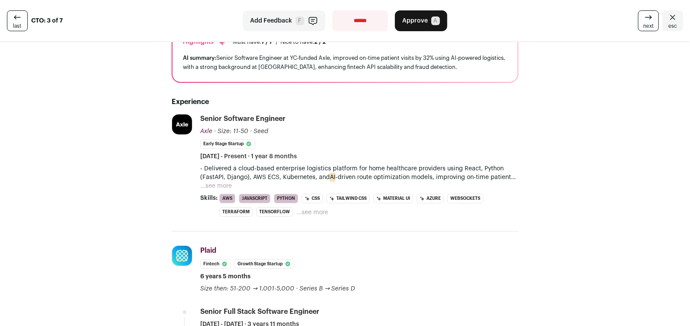
scroll to position [61, 0]
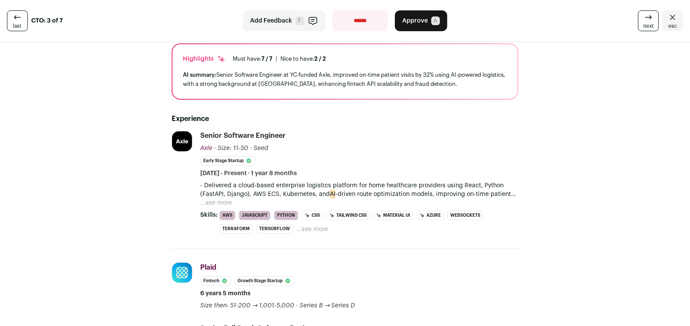
click at [228, 204] on button "...see more" at bounding box center [216, 202] width 32 height 9
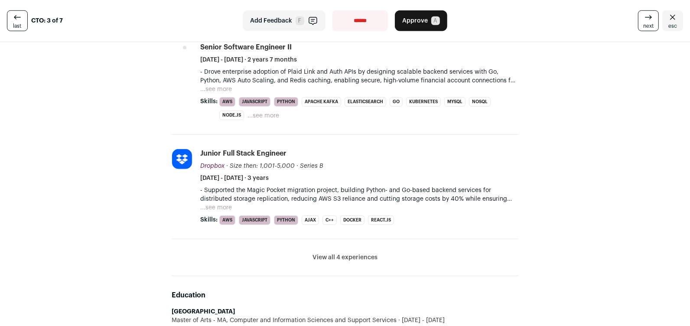
scroll to position [584, 0]
click at [229, 206] on button "...see more" at bounding box center [216, 207] width 32 height 9
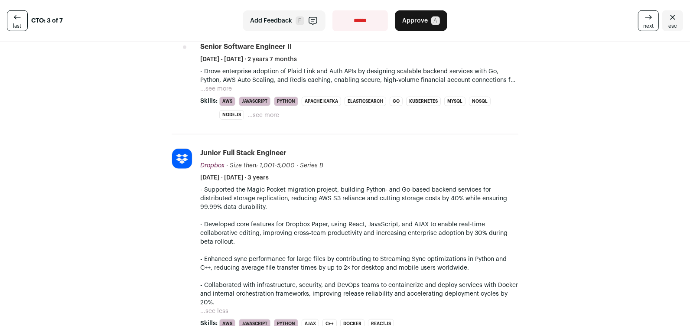
click at [224, 89] on button "...see more" at bounding box center [216, 89] width 32 height 9
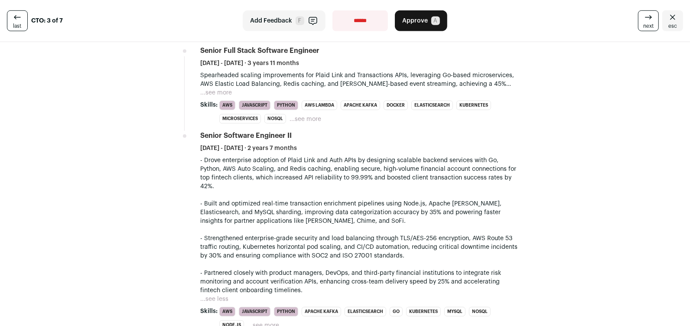
scroll to position [498, 0]
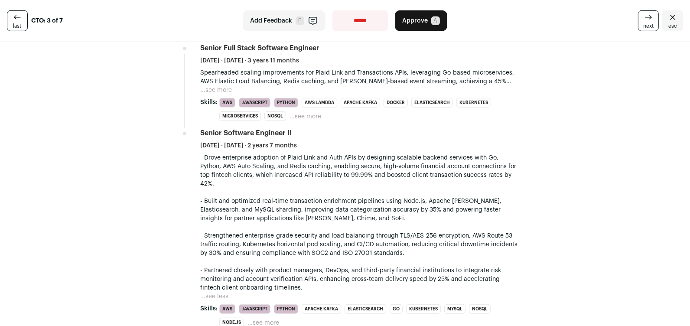
click at [221, 91] on button "...see more" at bounding box center [216, 90] width 32 height 9
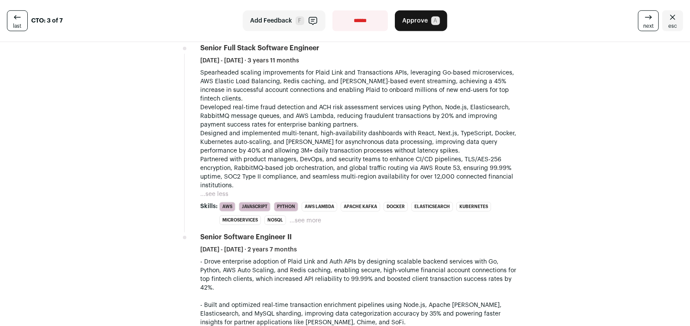
click at [306, 216] on button "...see more" at bounding box center [305, 220] width 32 height 9
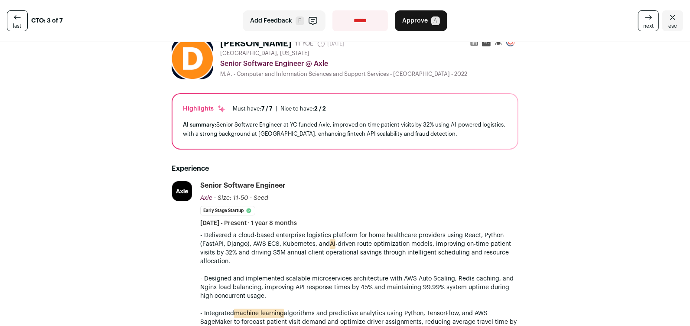
scroll to position [0, 0]
